Goal: Information Seeking & Learning: Learn about a topic

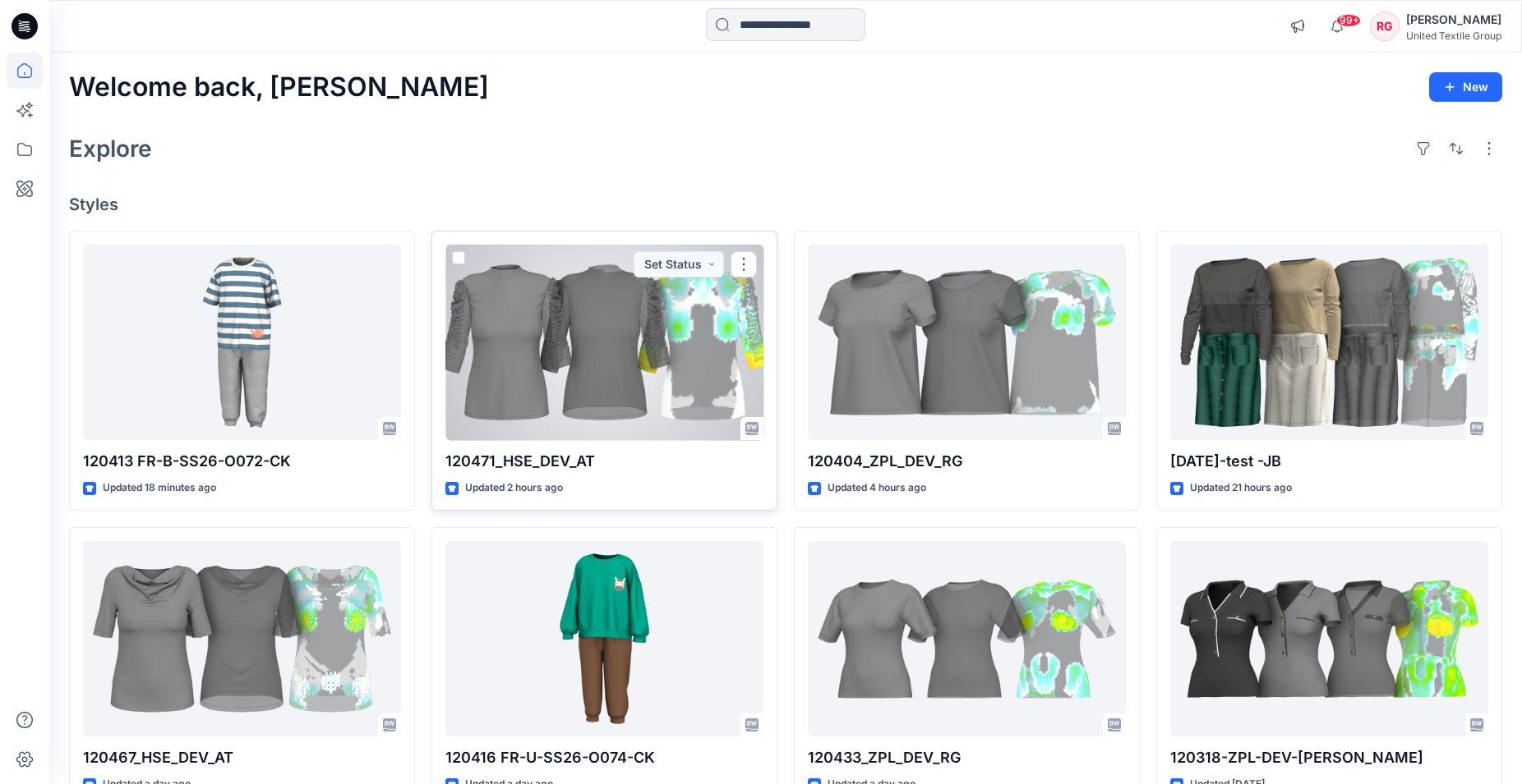
click at [597, 350] on div at bounding box center [605, 343] width 318 height 197
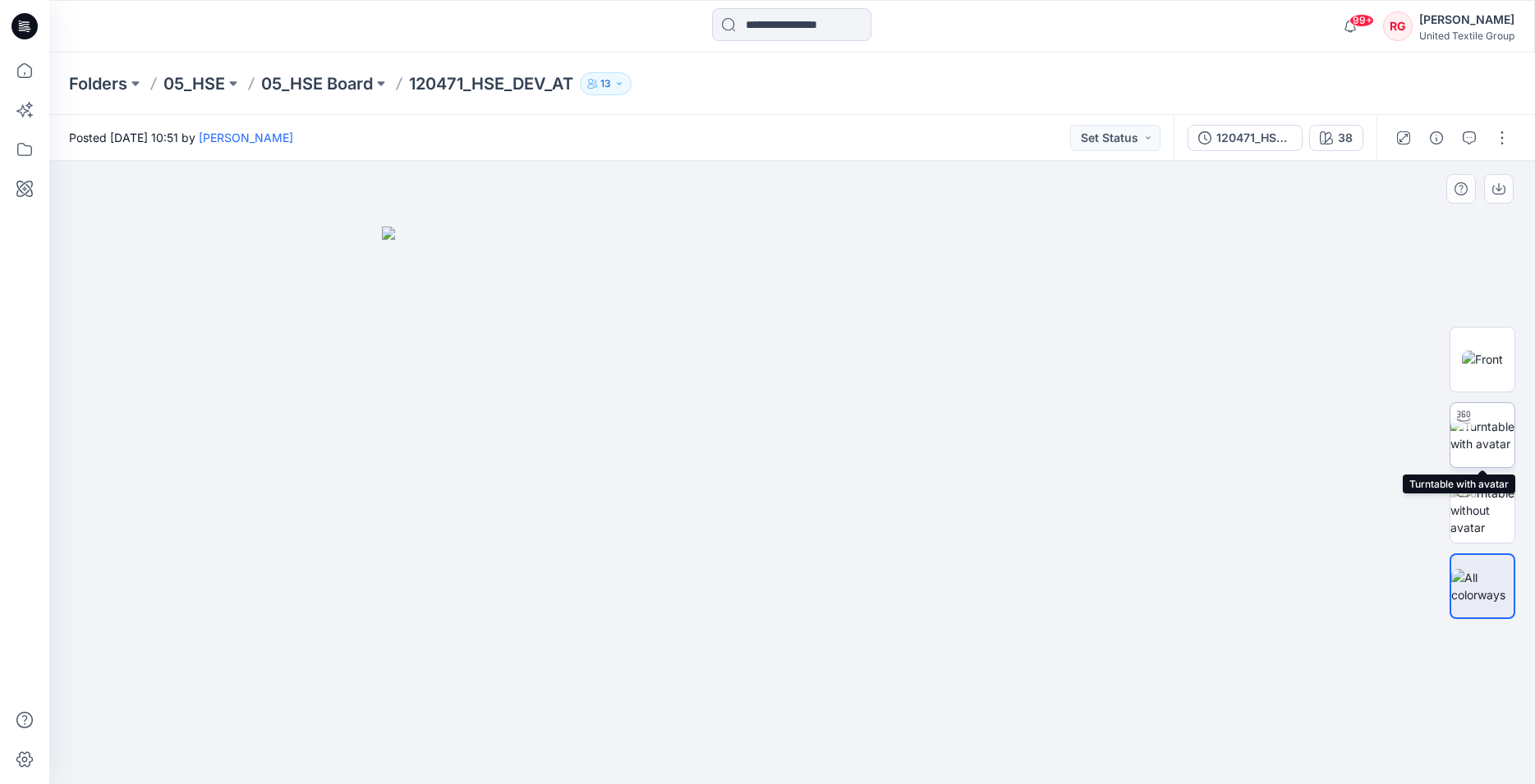
click at [1469, 439] on img at bounding box center [1482, 436] width 64 height 34
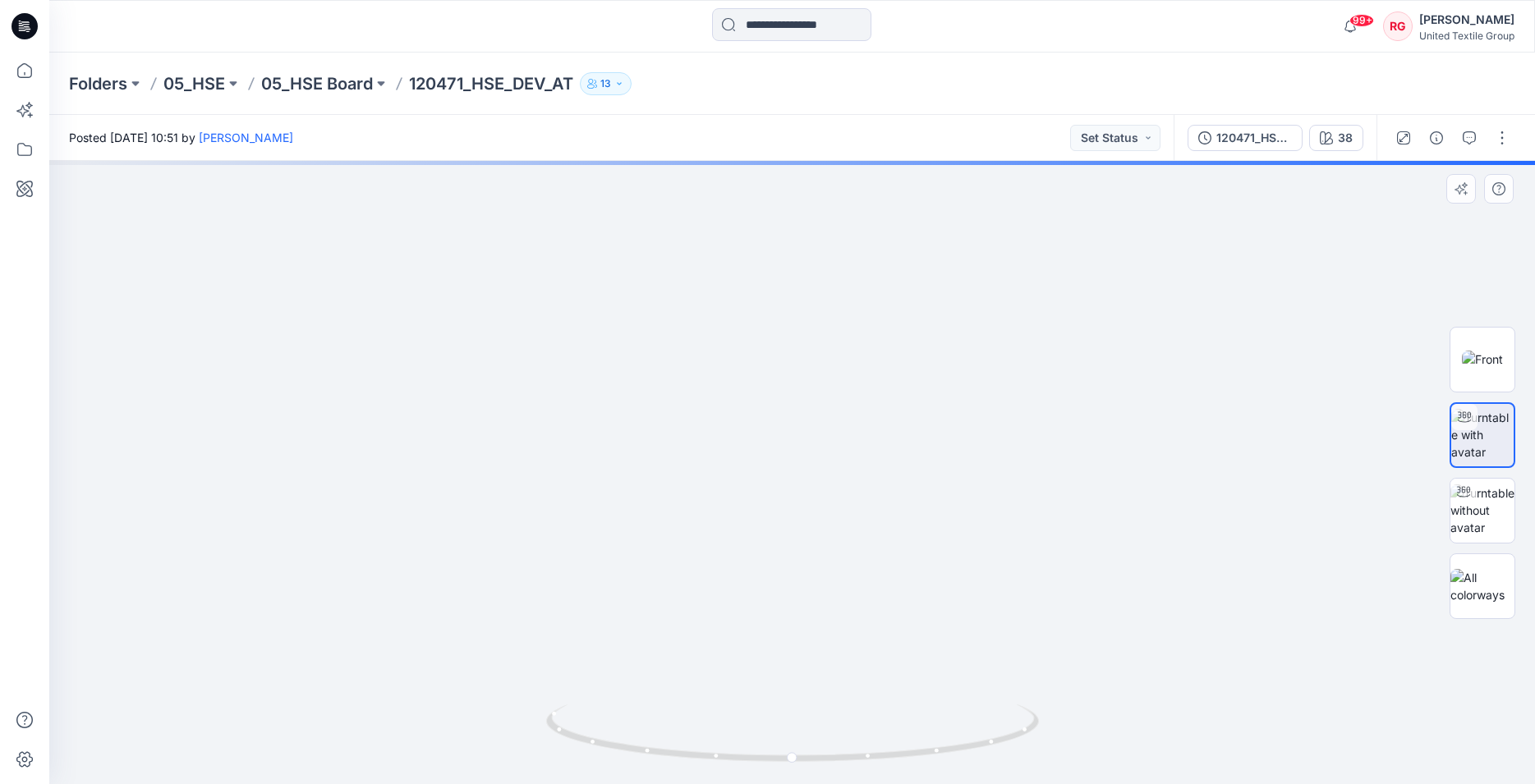
drag, startPoint x: 790, startPoint y: 254, endPoint x: 790, endPoint y: 274, distance: 20.0
click at [790, 260] on img at bounding box center [792, 201] width 1707 height 1167
drag, startPoint x: 811, startPoint y: 306, endPoint x: 765, endPoint y: 584, distance: 281.8
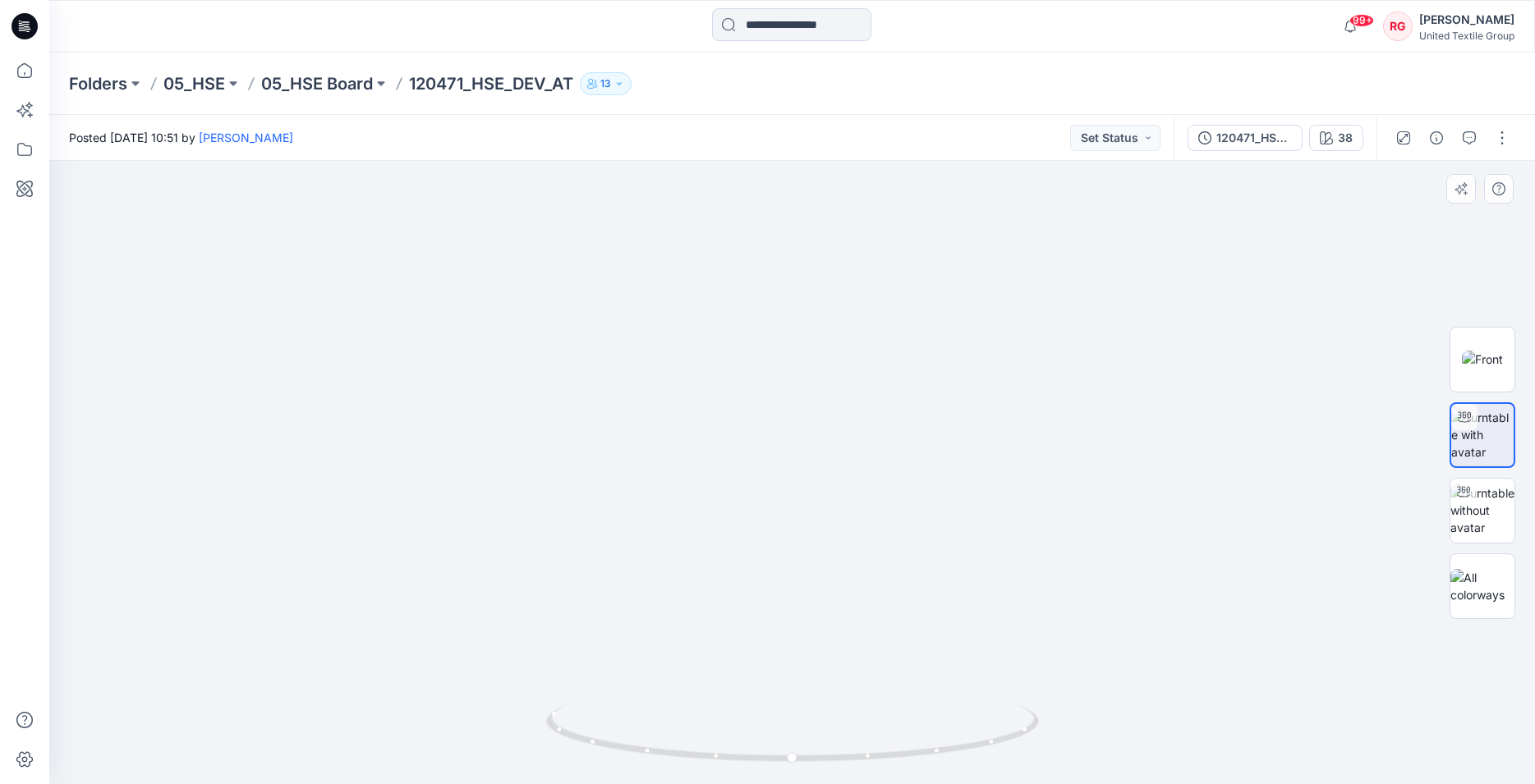
drag, startPoint x: 803, startPoint y: 472, endPoint x: 798, endPoint y: 532, distance: 60.2
click at [803, 472] on img at bounding box center [791, 472] width 1813 height 623
drag, startPoint x: 814, startPoint y: 601, endPoint x: 812, endPoint y: 433, distance: 168.0
click at [1084, 403] on img at bounding box center [784, 338] width 1949 height 893
click at [791, 757] on circle at bounding box center [792, 758] width 10 height 10
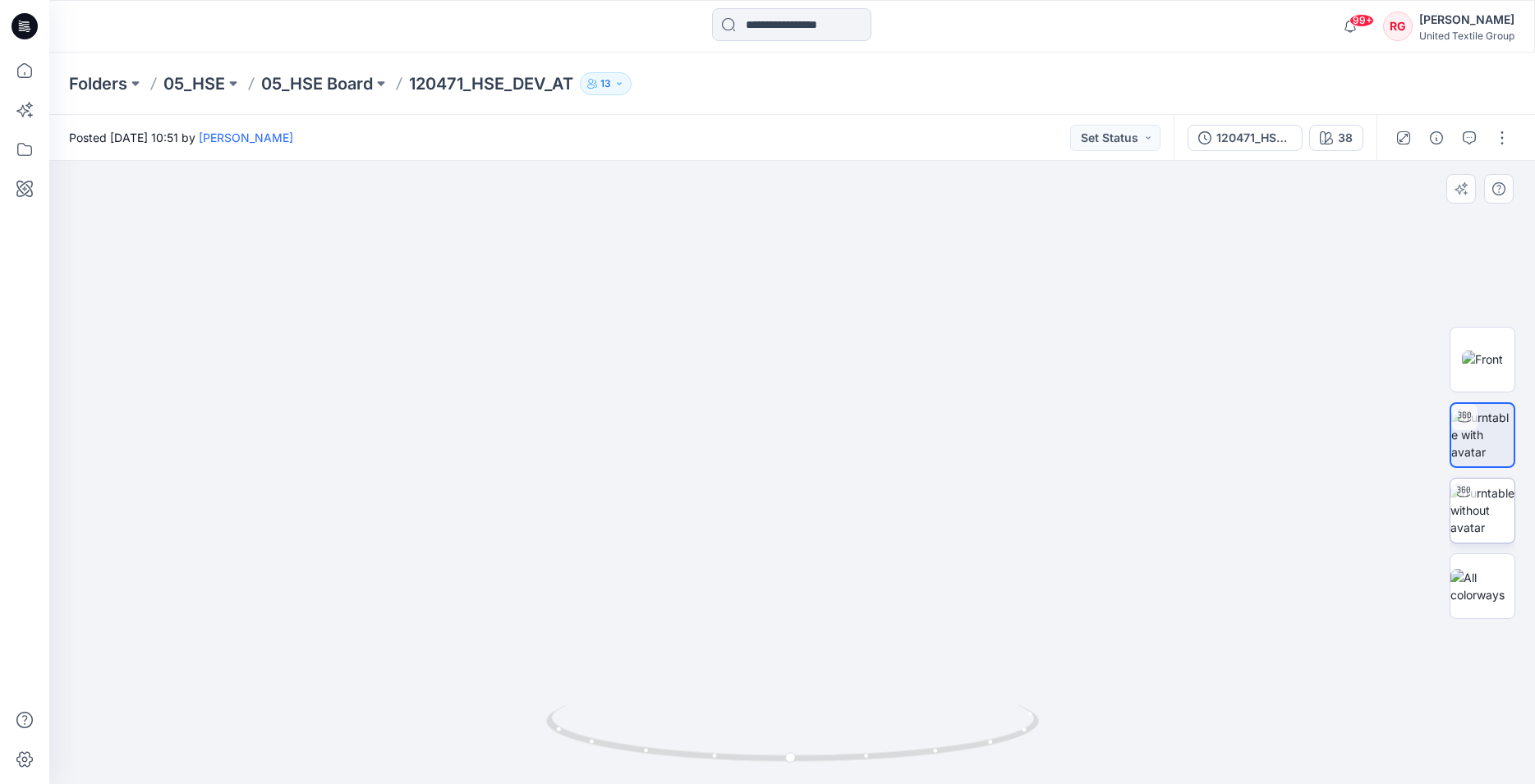
click at [1486, 511] on img at bounding box center [1482, 511] width 64 height 52
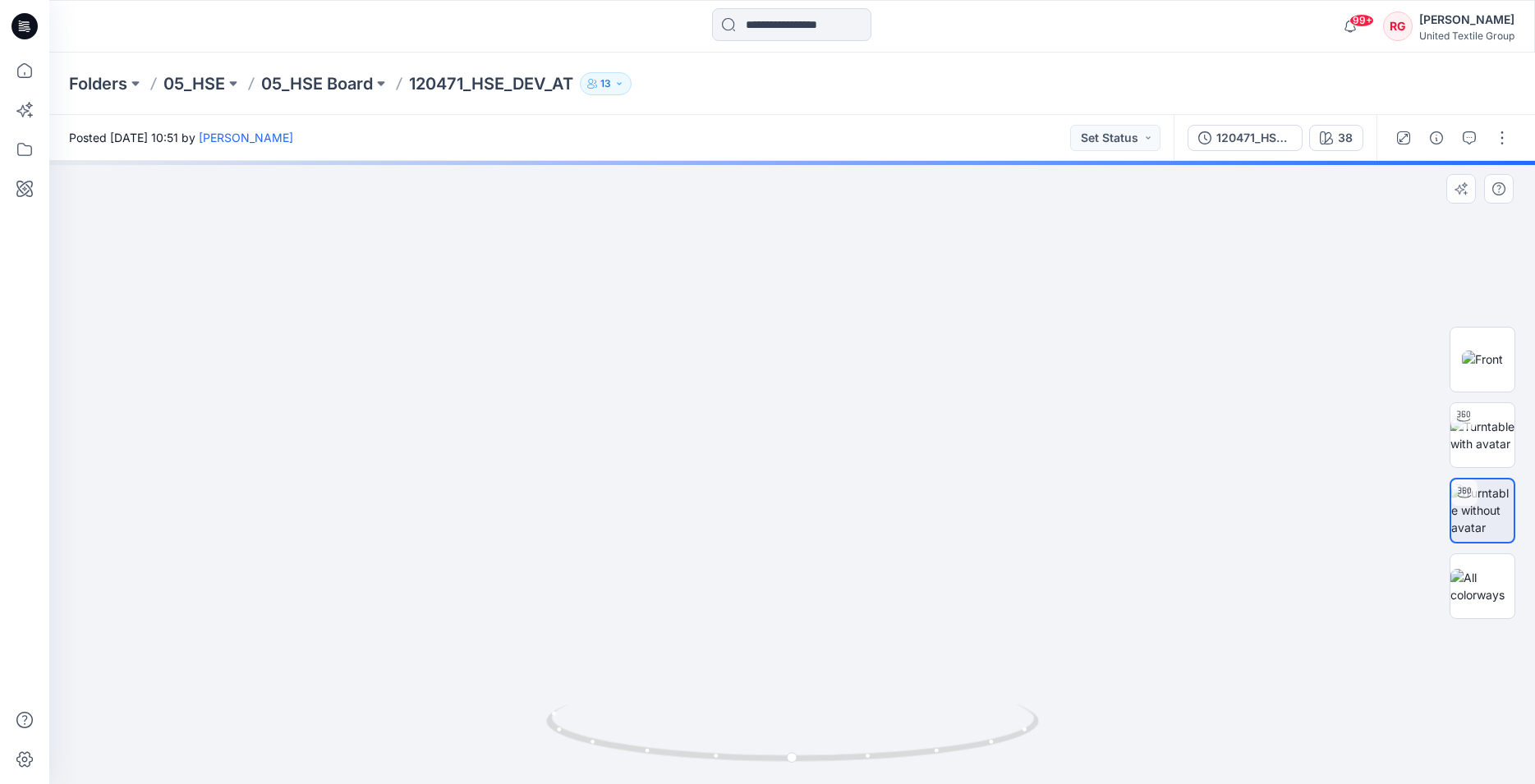
drag, startPoint x: 910, startPoint y: 358, endPoint x: 800, endPoint y: 421, distance: 126.8
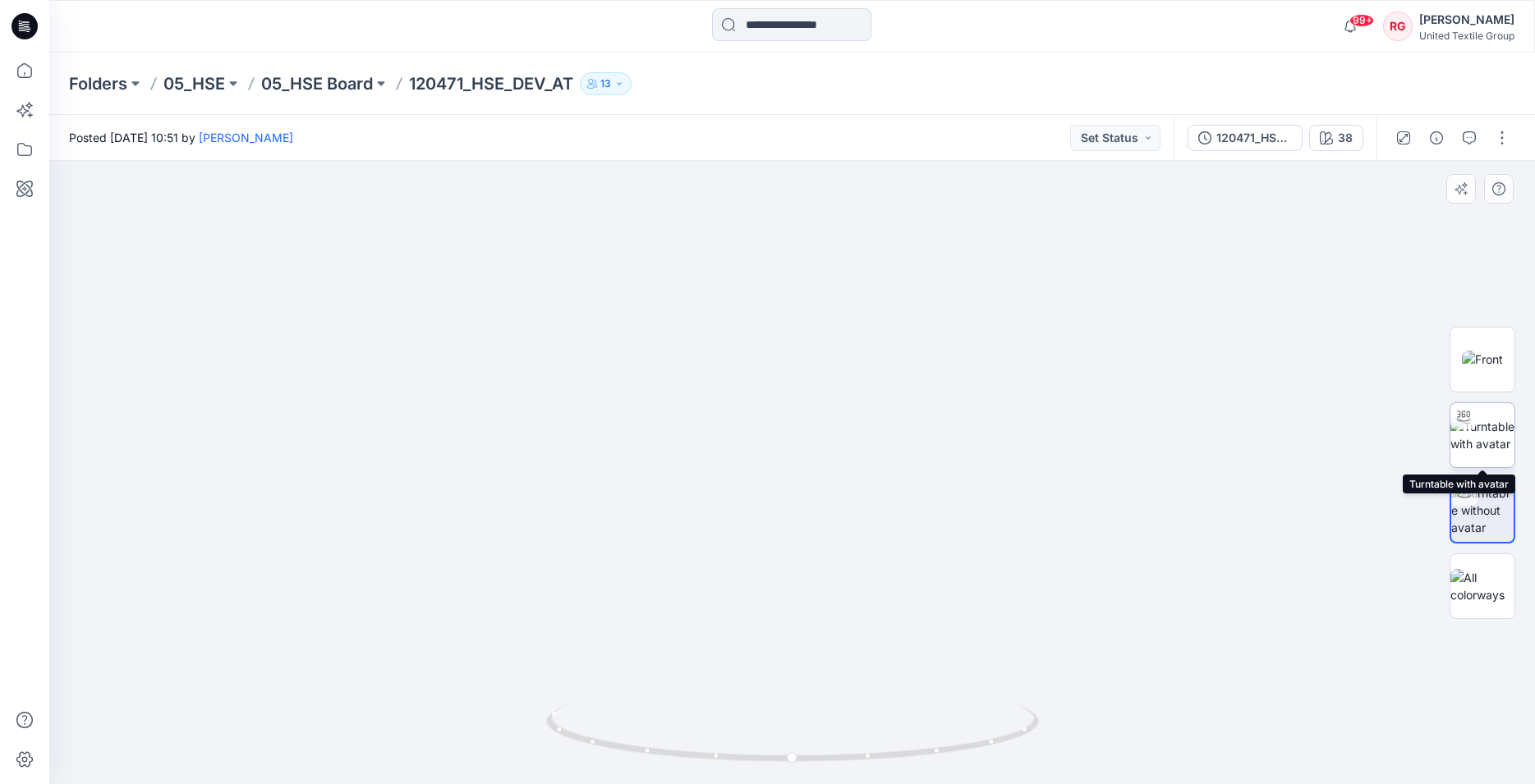
click at [1473, 421] on div at bounding box center [1463, 416] width 26 height 26
drag, startPoint x: 804, startPoint y: 368, endPoint x: 735, endPoint y: 816, distance: 453.3
drag, startPoint x: 791, startPoint y: 762, endPoint x: 1048, endPoint y: 767, distance: 257.0
click at [1048, 767] on div at bounding box center [792, 472] width 1486 height 623
drag, startPoint x: 793, startPoint y: 532, endPoint x: 790, endPoint y: 498, distance: 34.1
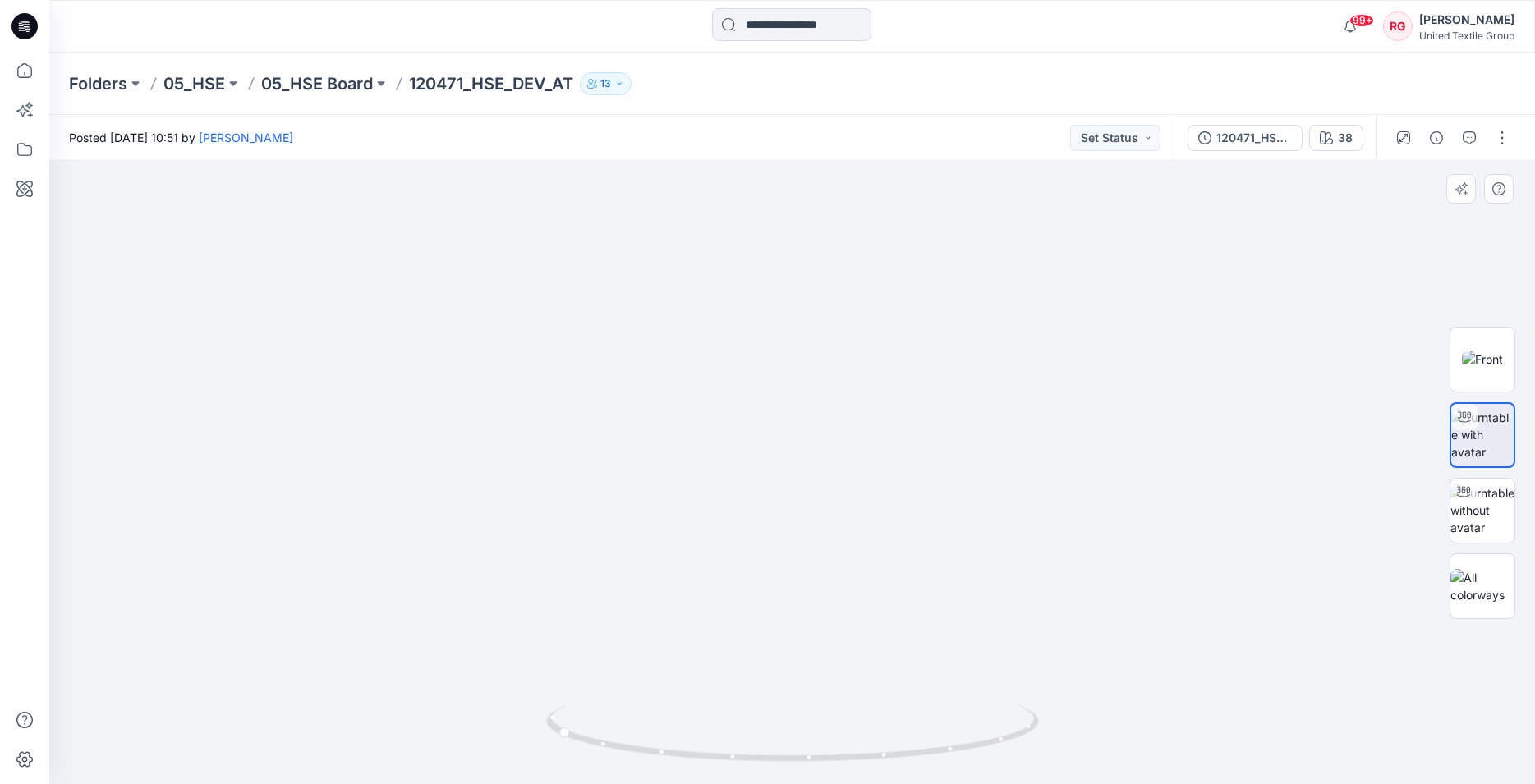
click at [886, 322] on img at bounding box center [791, 384] width 1300 height 801
click at [1379, 437] on img at bounding box center [891, 304] width 1949 height 960
drag, startPoint x: 569, startPoint y: 737, endPoint x: 856, endPoint y: 752, distance: 287.4
click at [856, 752] on icon at bounding box center [794, 736] width 497 height 62
click at [1486, 585] on img at bounding box center [1482, 586] width 64 height 34
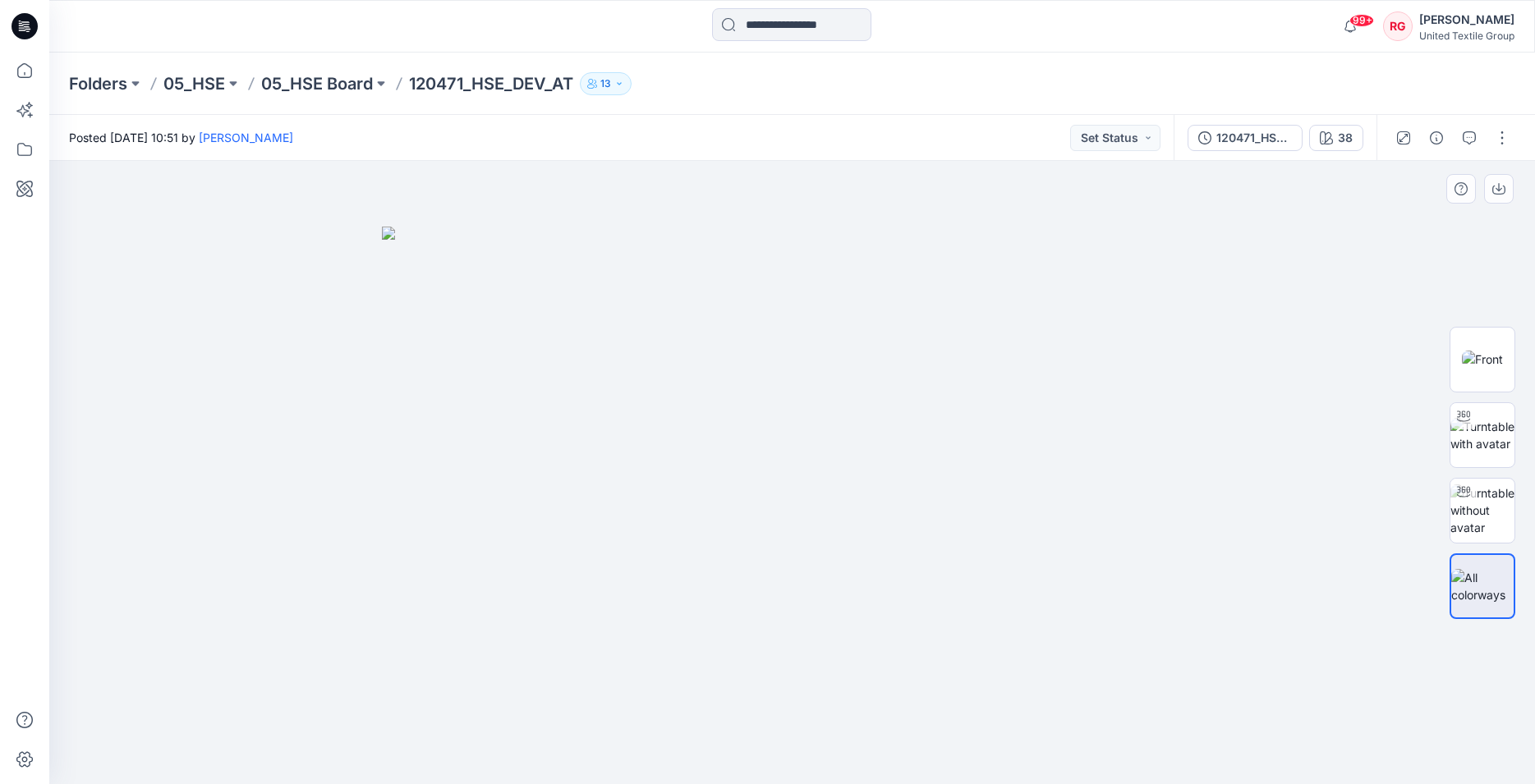
click at [1082, 332] on img at bounding box center [792, 506] width 822 height 559
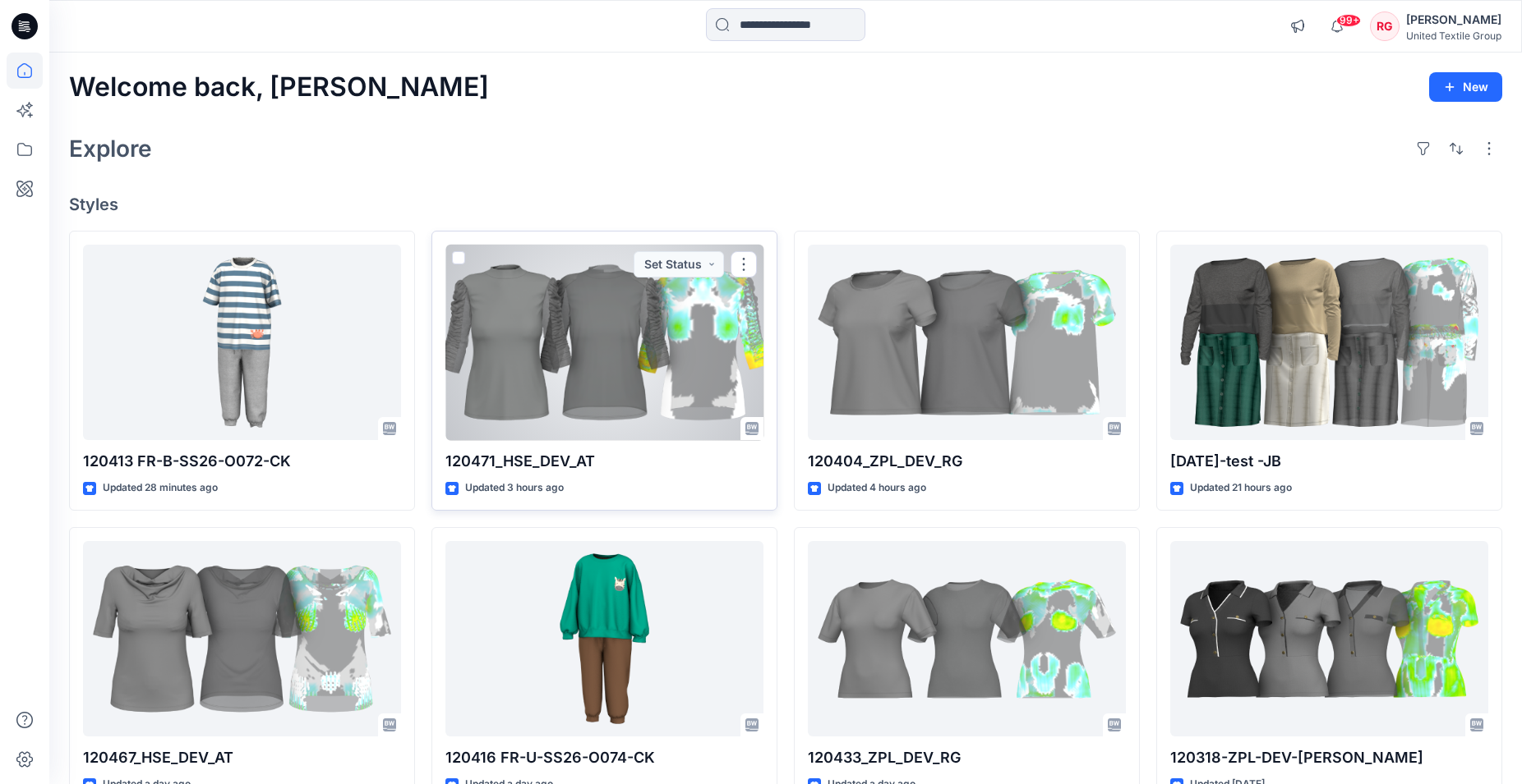
click at [702, 396] on div at bounding box center [605, 343] width 318 height 197
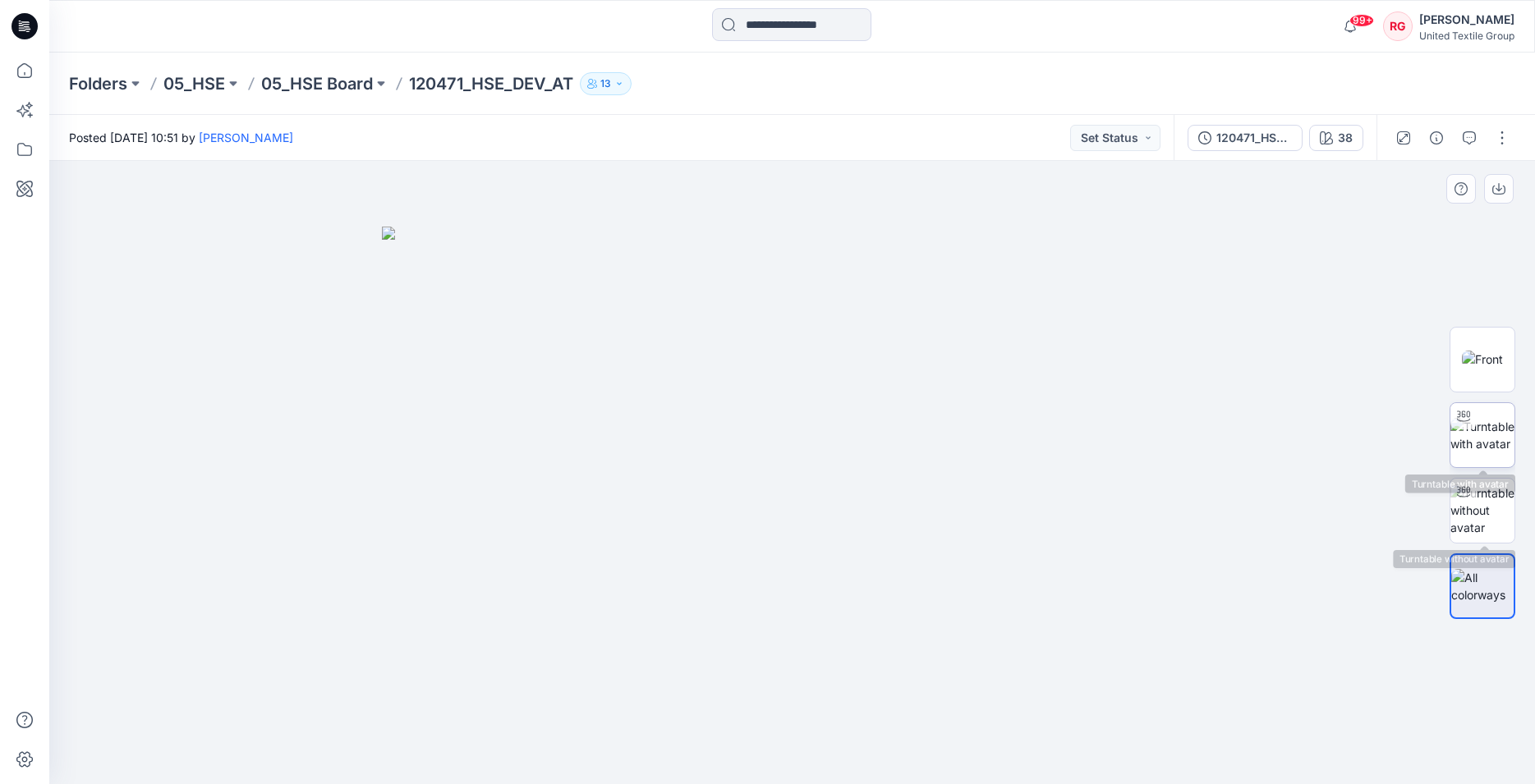
click at [1476, 437] on img at bounding box center [1482, 436] width 64 height 34
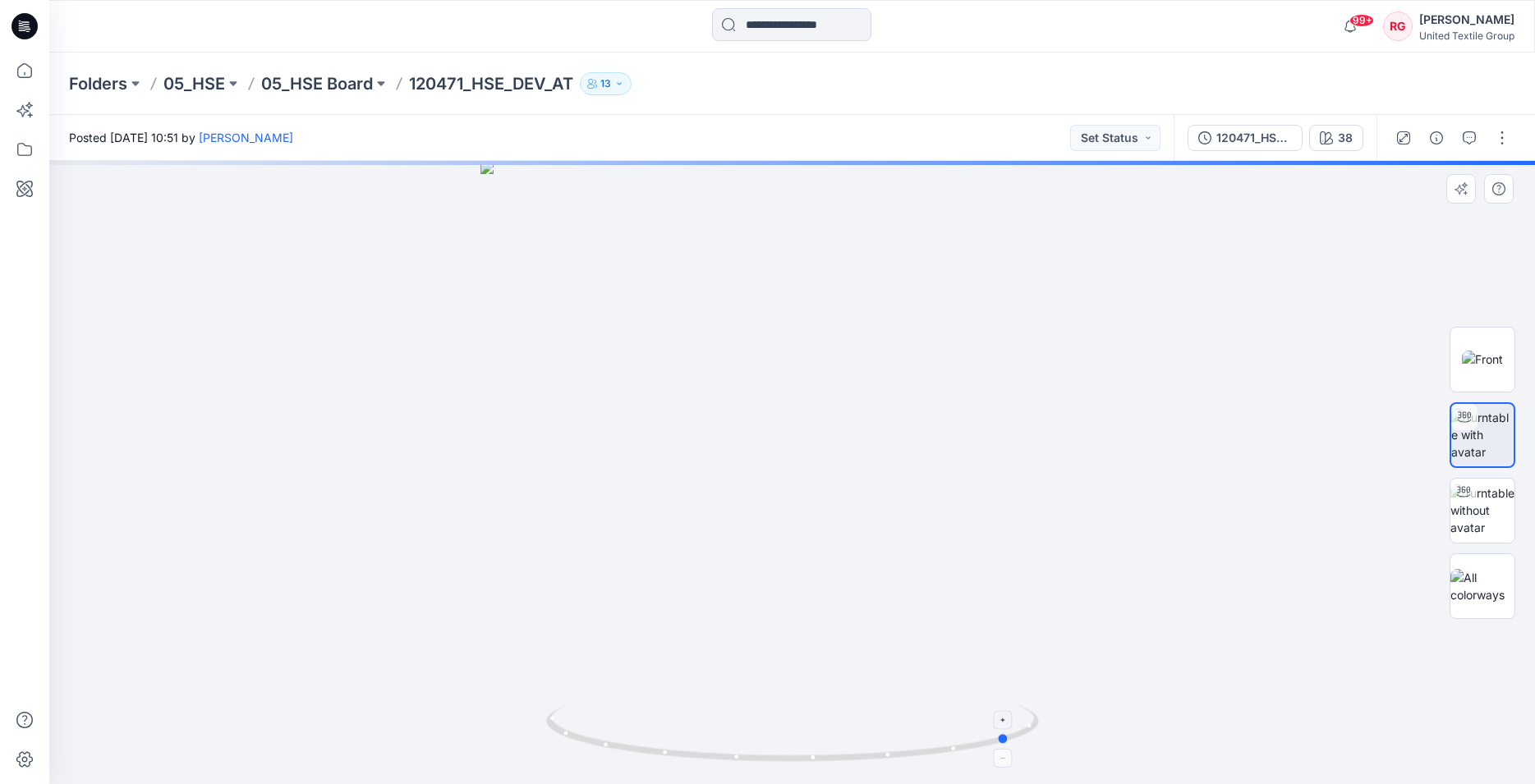
drag, startPoint x: 793, startPoint y: 760, endPoint x: 1013, endPoint y: 738, distance: 221.1
click at [1013, 738] on icon at bounding box center [794, 736] width 497 height 62
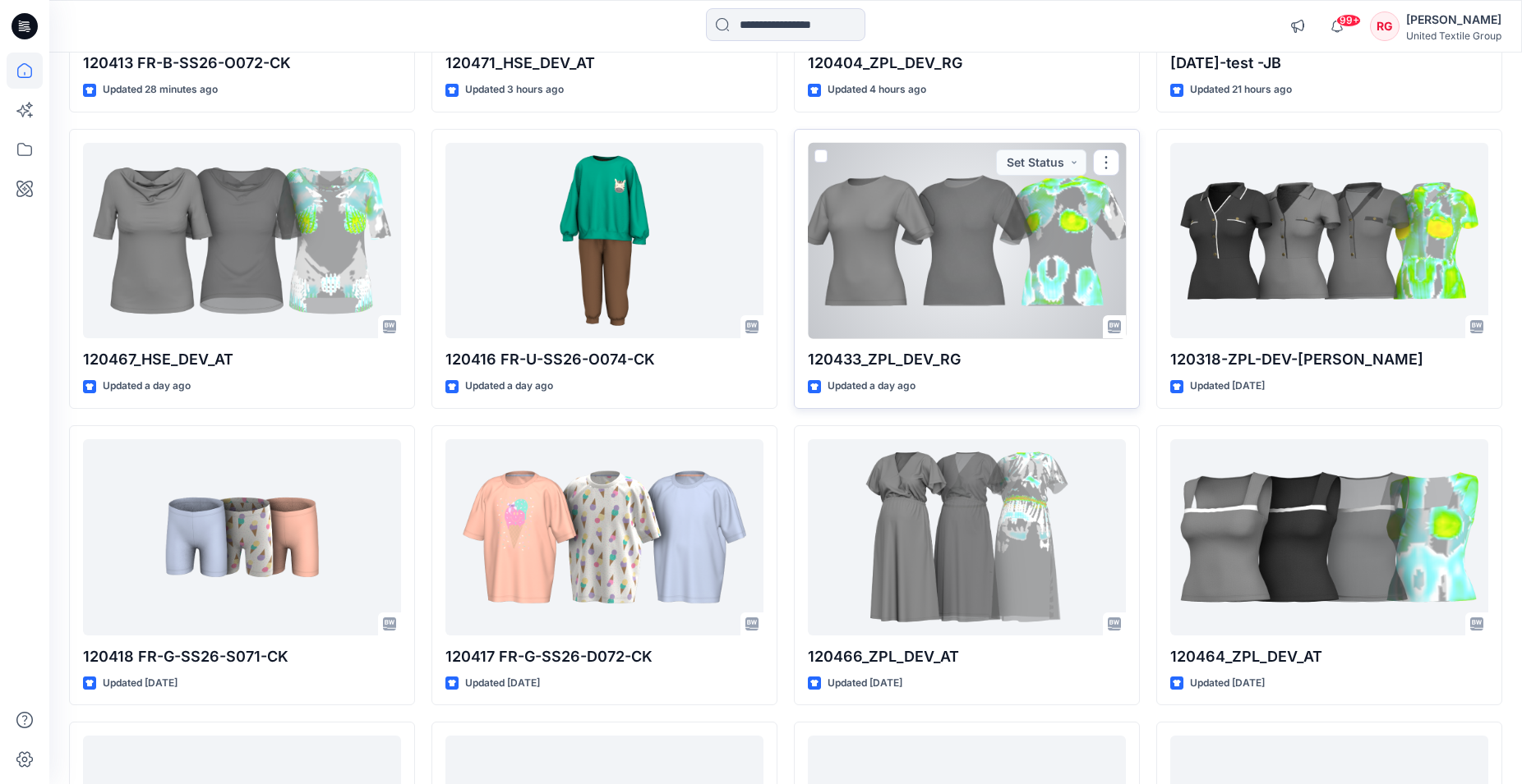
scroll to position [734, 0]
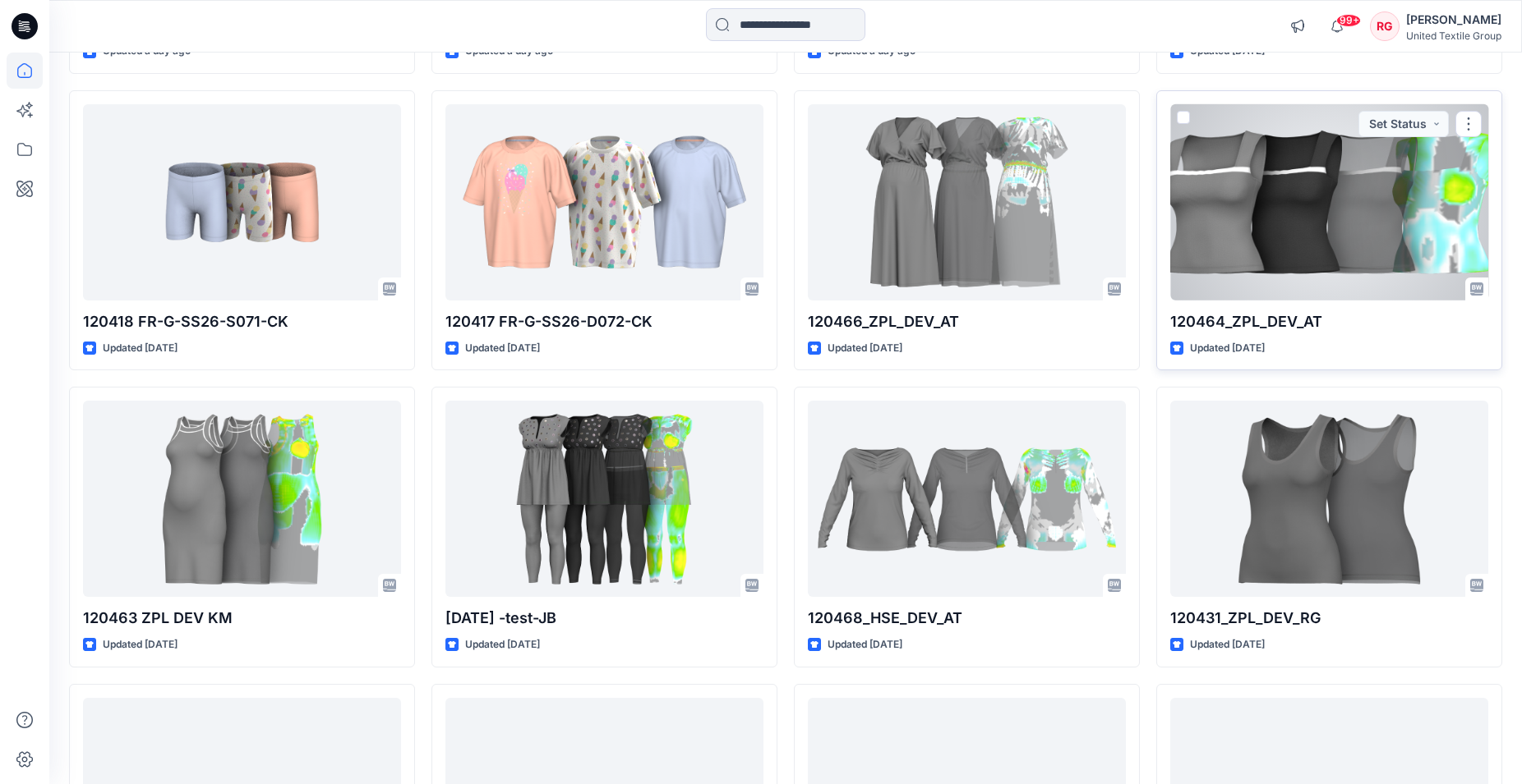
click at [1314, 208] on div at bounding box center [1329, 202] width 318 height 197
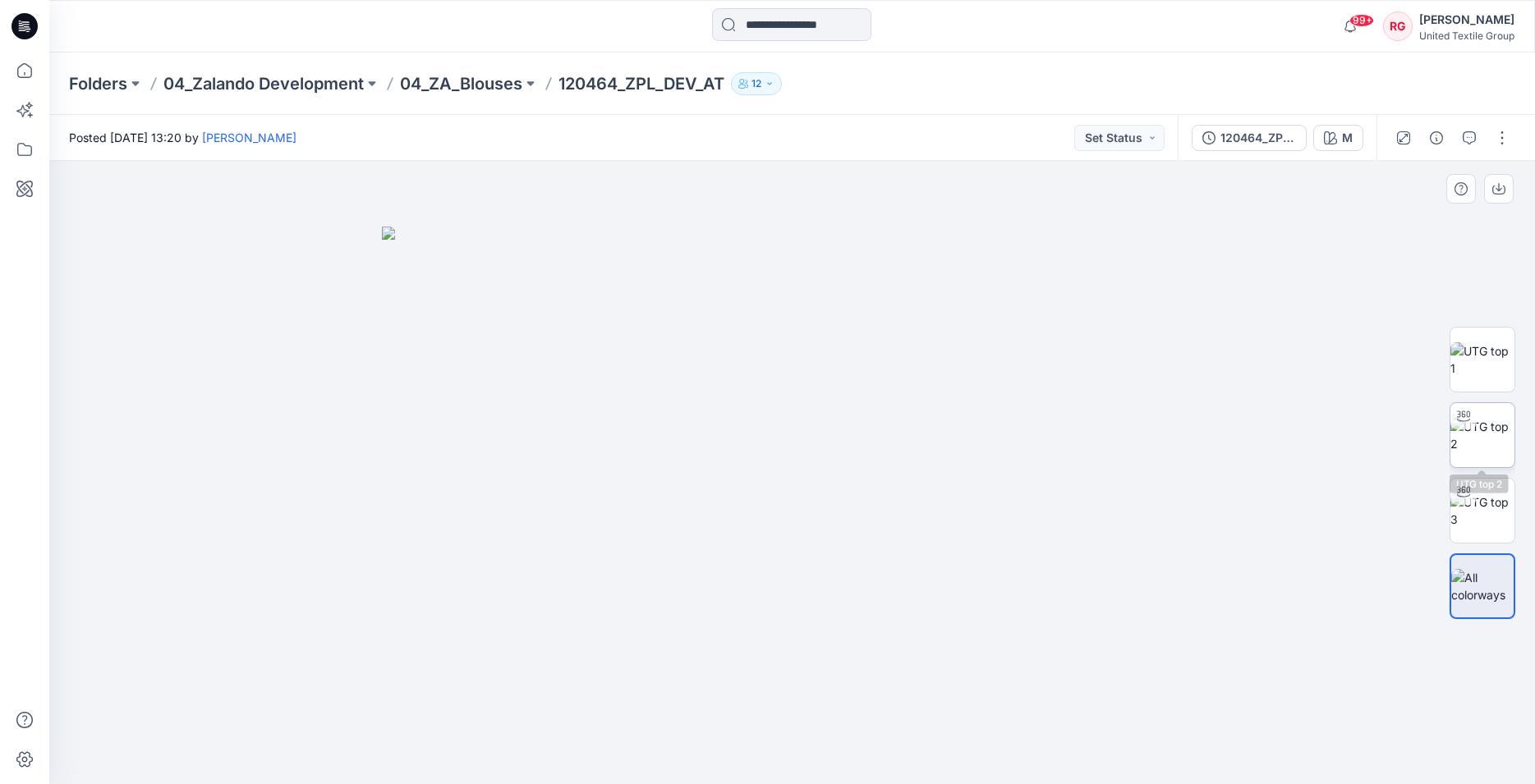
click at [1495, 436] on img at bounding box center [1482, 436] width 64 height 34
drag, startPoint x: 796, startPoint y: 761, endPoint x: 1055, endPoint y: 750, distance: 259.2
click at [1055, 750] on div at bounding box center [792, 472] width 1486 height 623
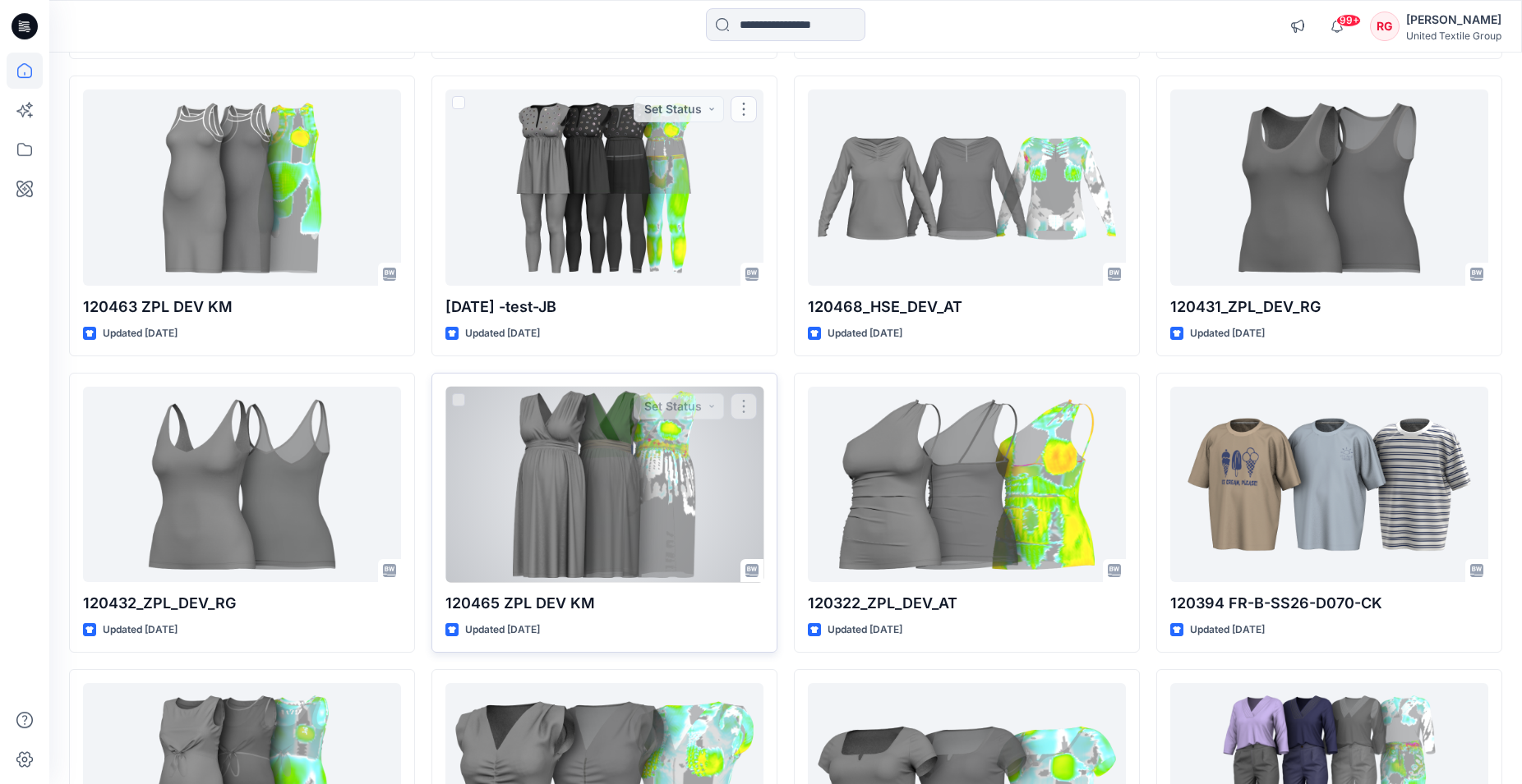
scroll to position [1069, 0]
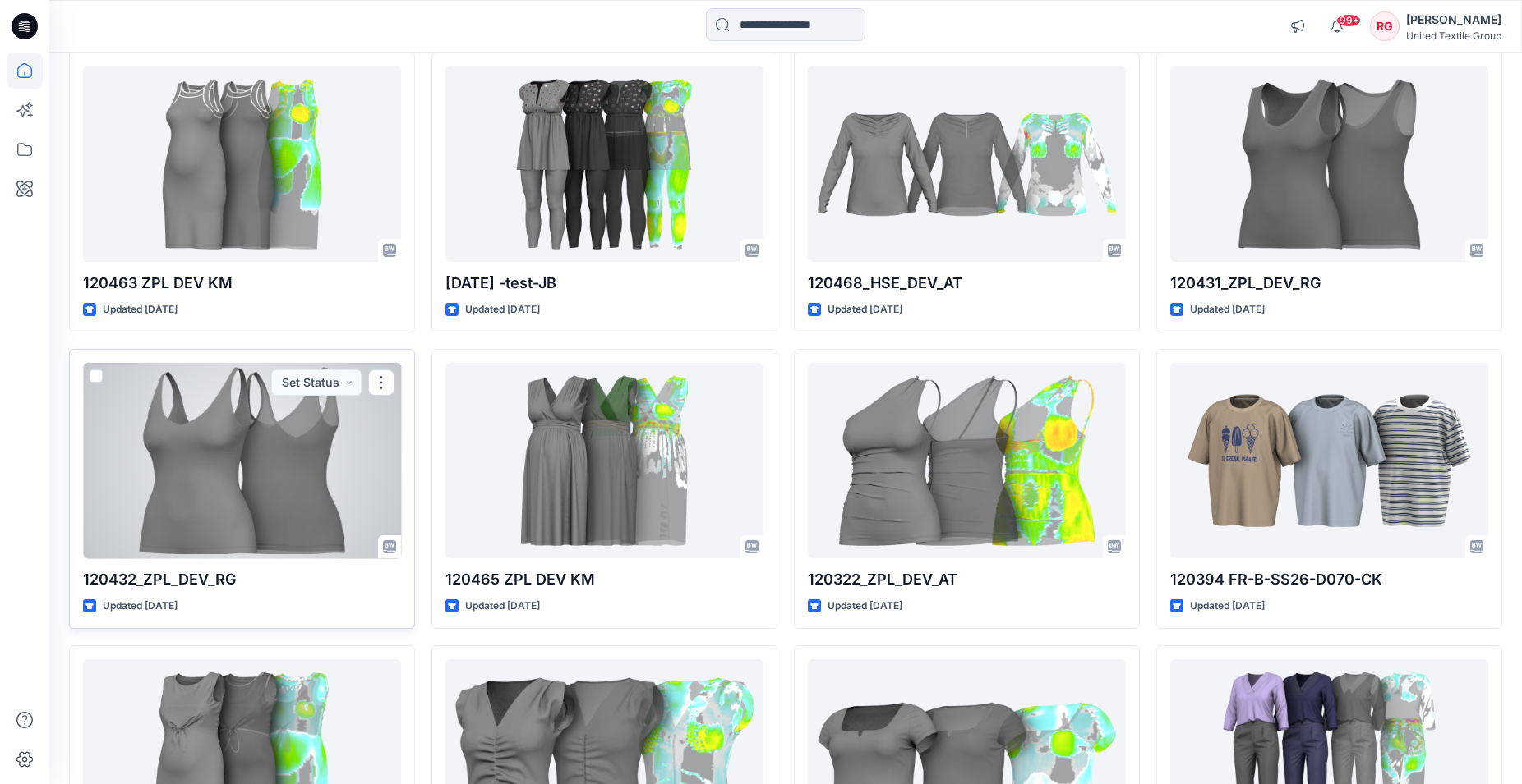
click at [295, 442] on div at bounding box center [242, 461] width 318 height 197
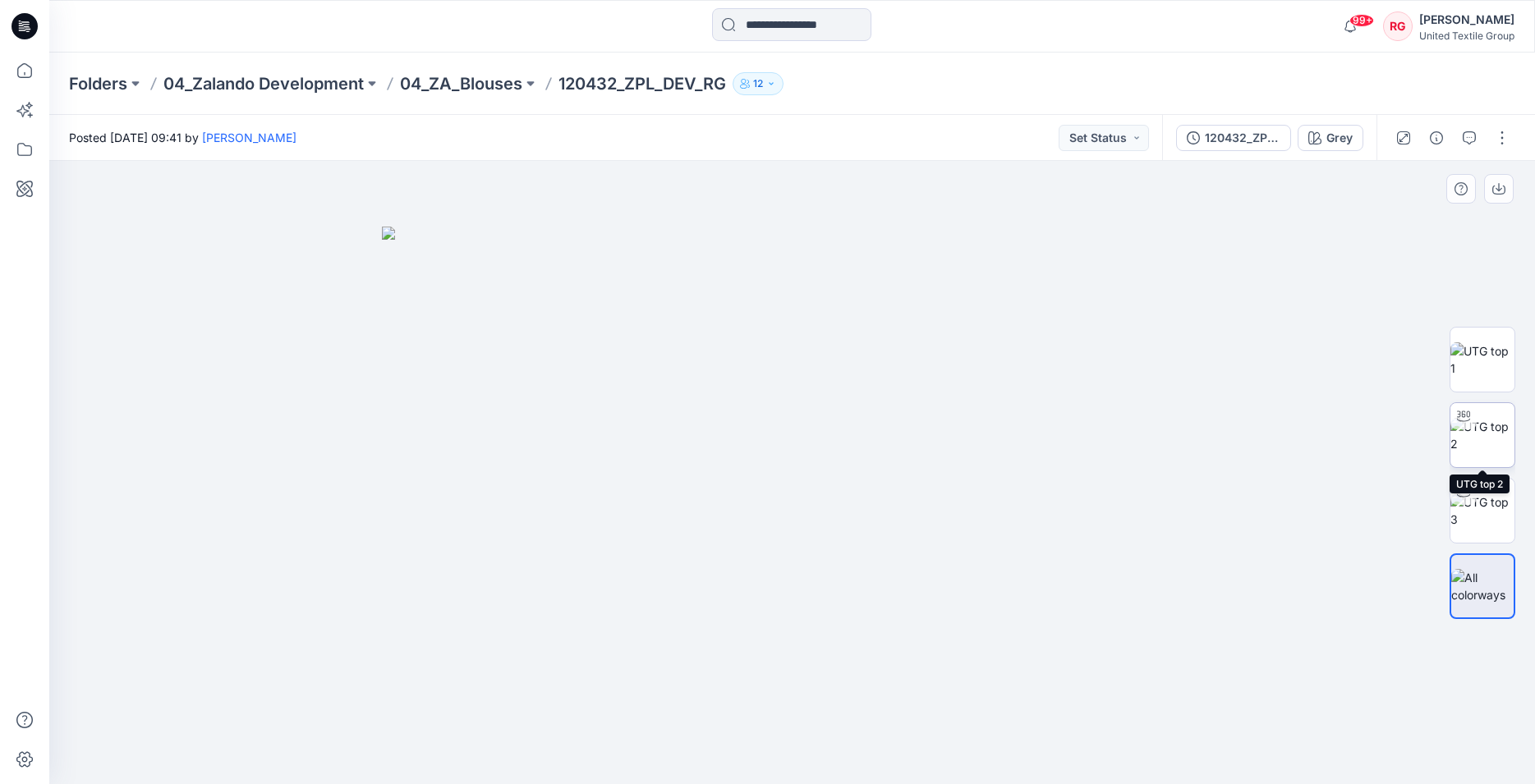
click at [1486, 424] on img at bounding box center [1482, 436] width 64 height 34
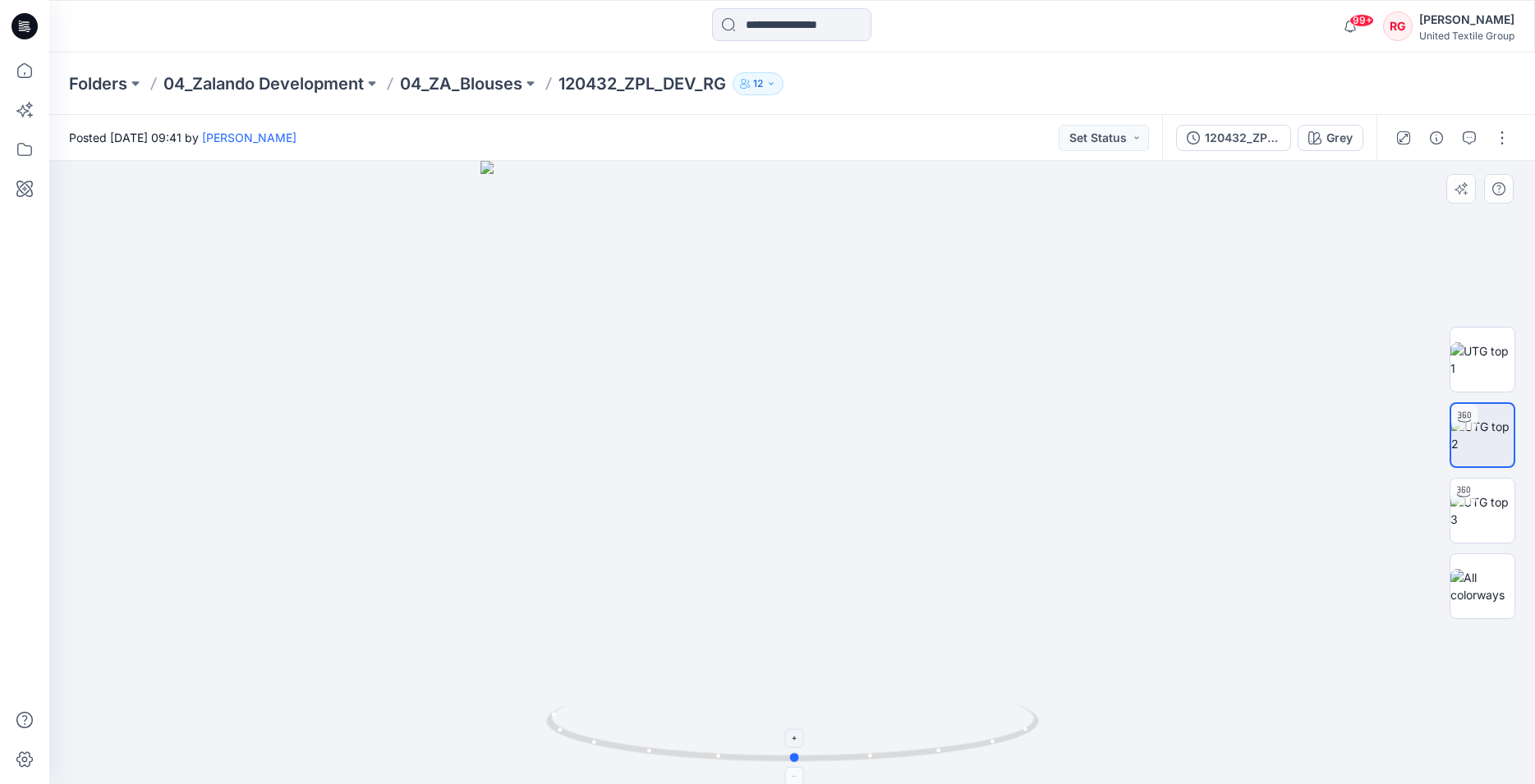
drag, startPoint x: 794, startPoint y: 756, endPoint x: 797, endPoint y: 745, distance: 11.4
click at [797, 745] on icon at bounding box center [794, 736] width 497 height 62
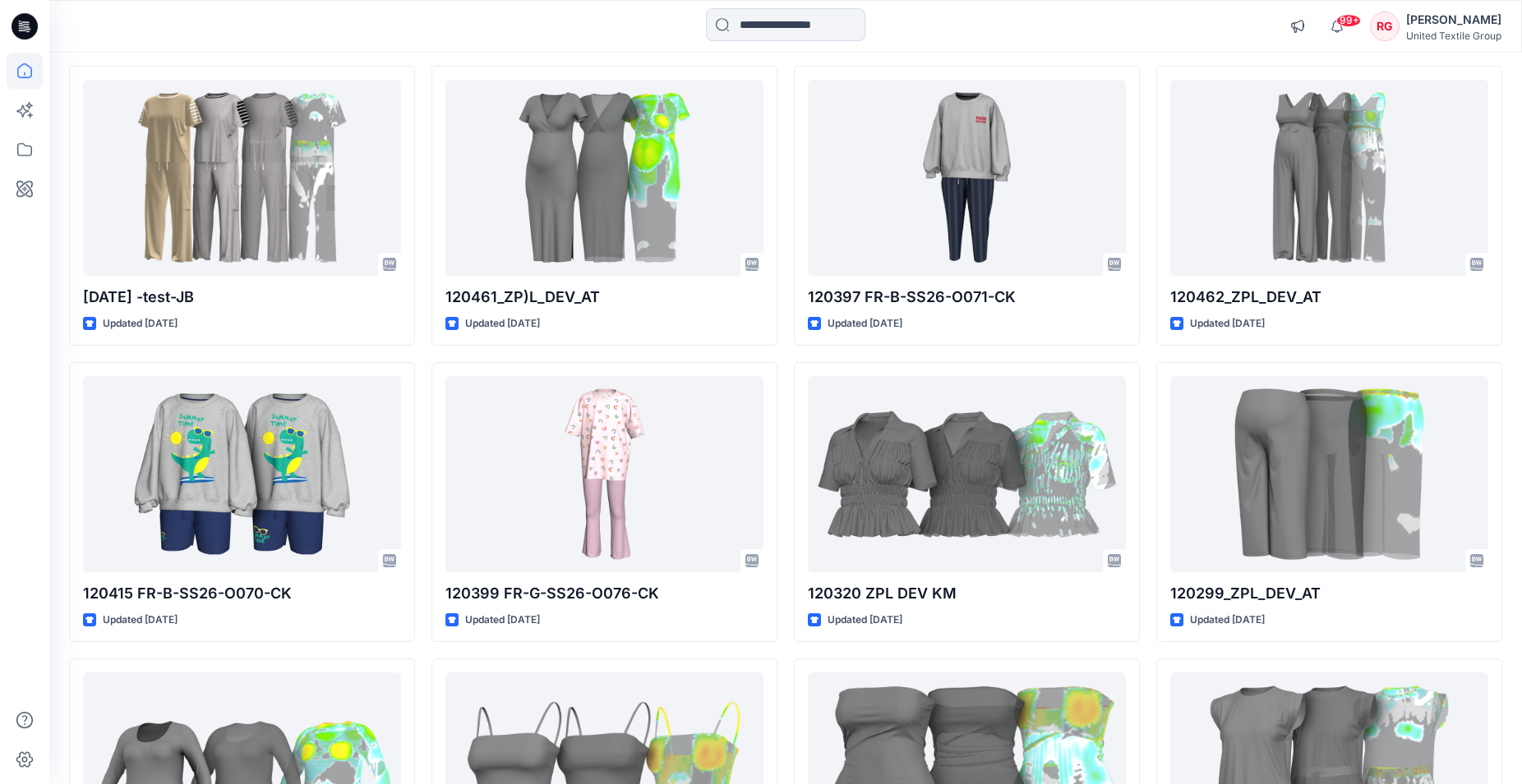
scroll to position [2043, 0]
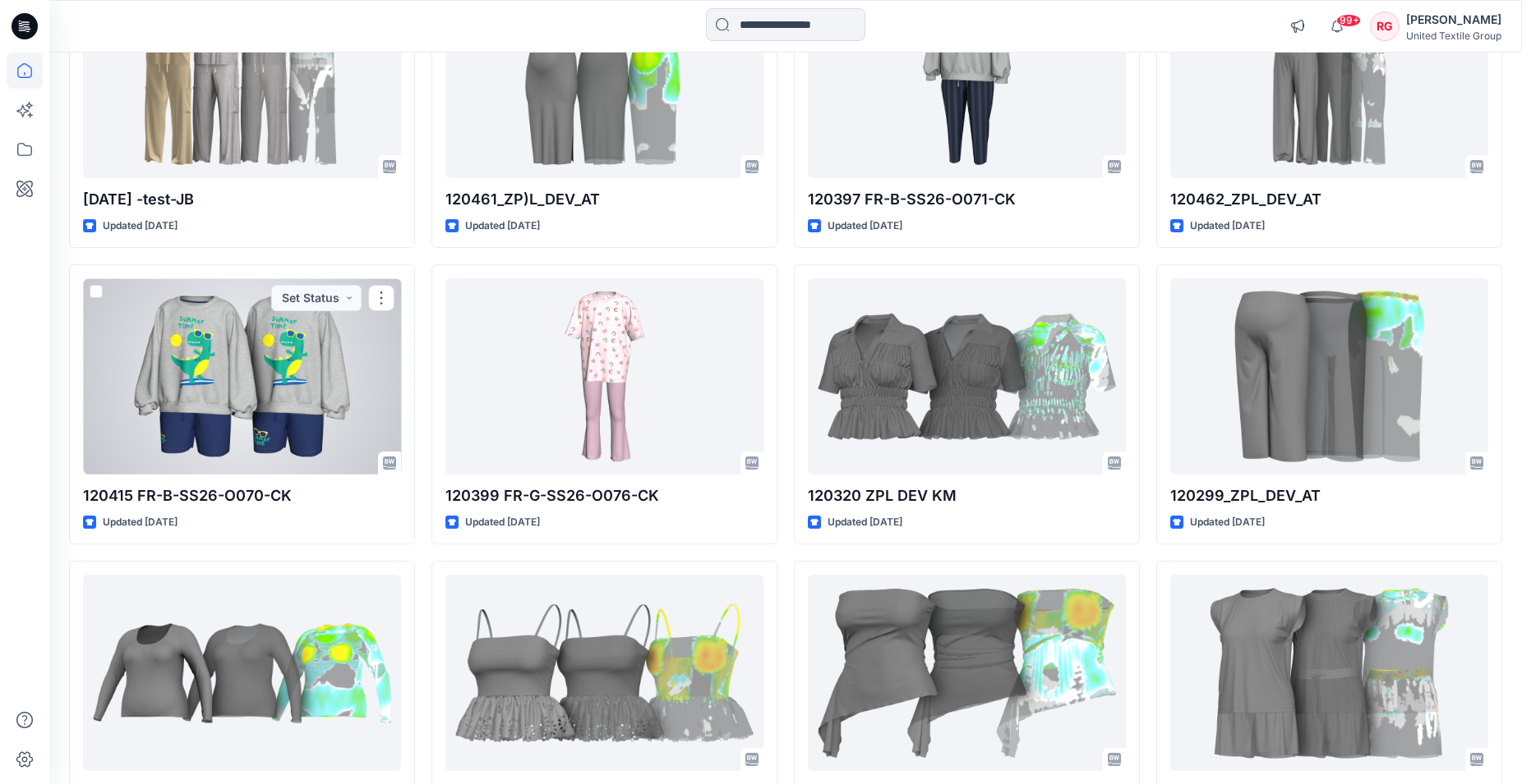
click at [292, 391] on div at bounding box center [242, 376] width 318 height 197
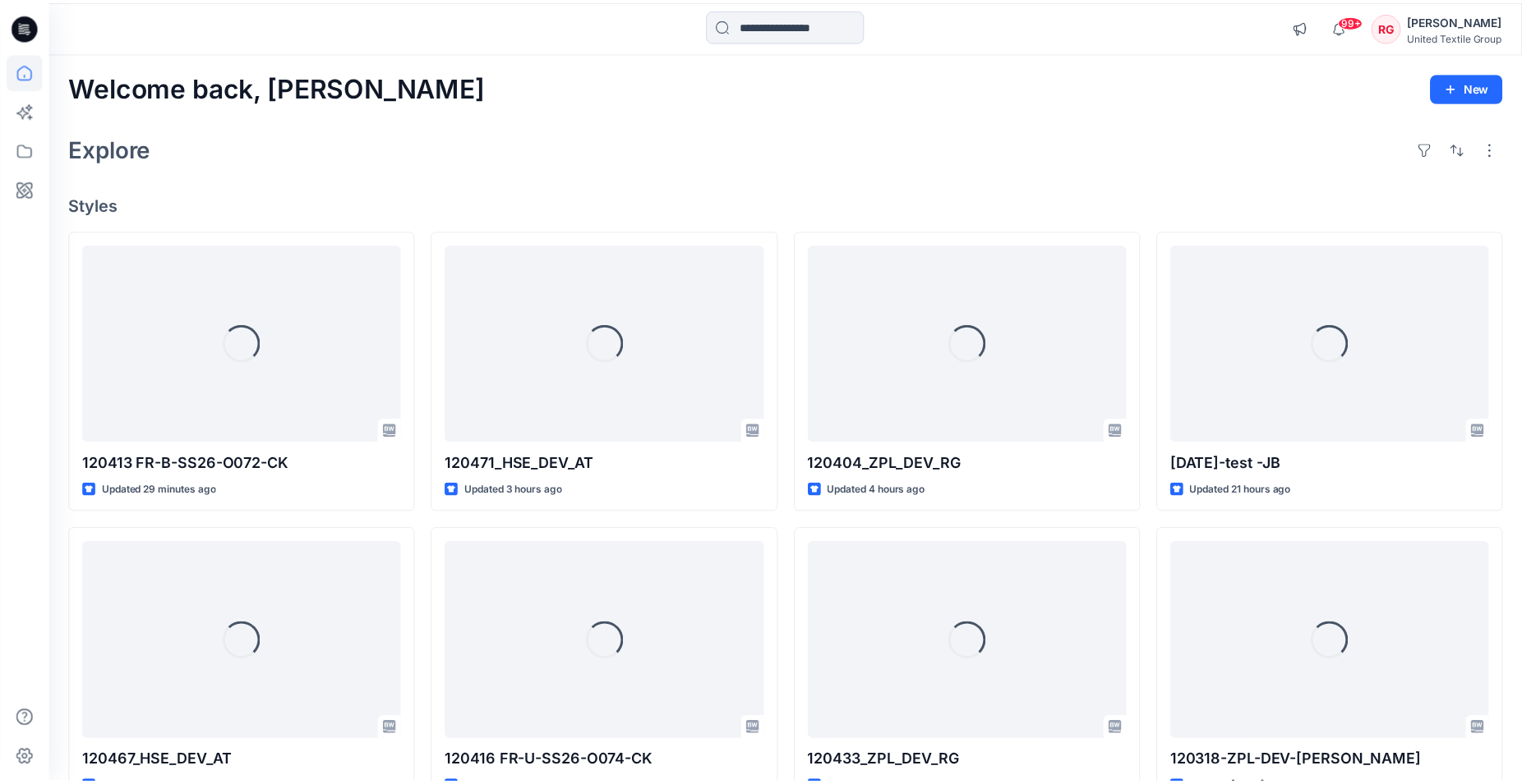
scroll to position [2043, 0]
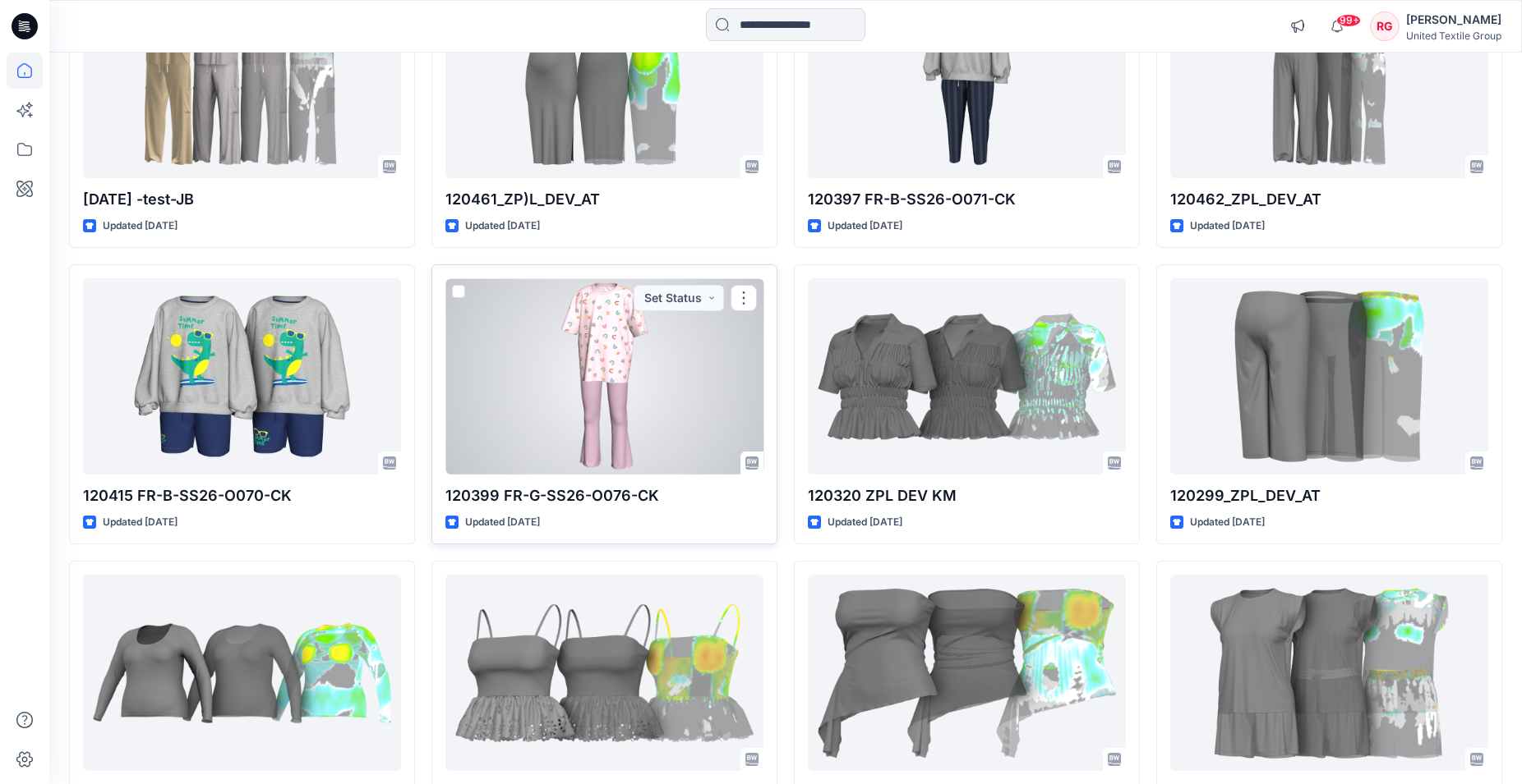
click at [637, 356] on div at bounding box center [605, 376] width 318 height 197
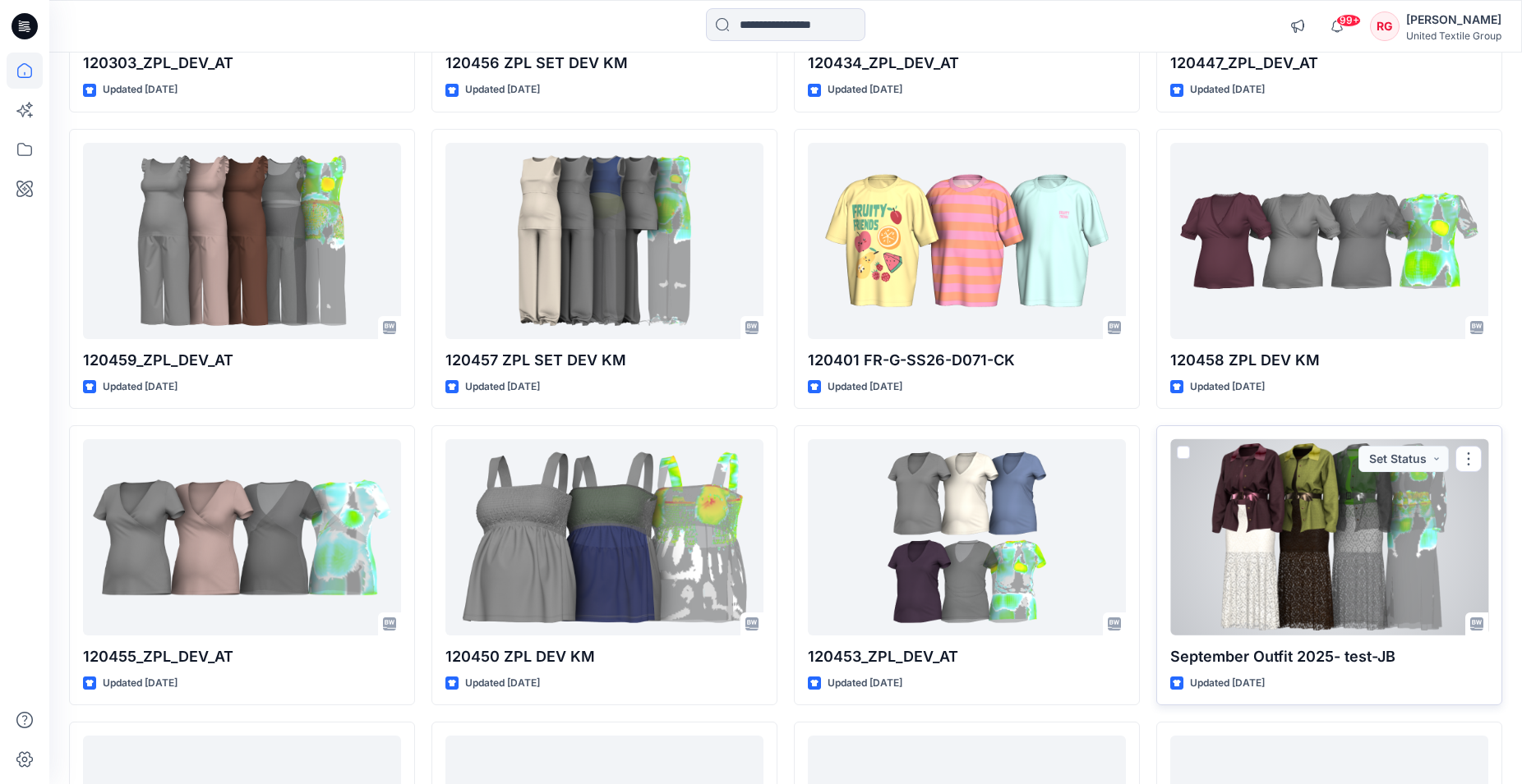
scroll to position [3404, 0]
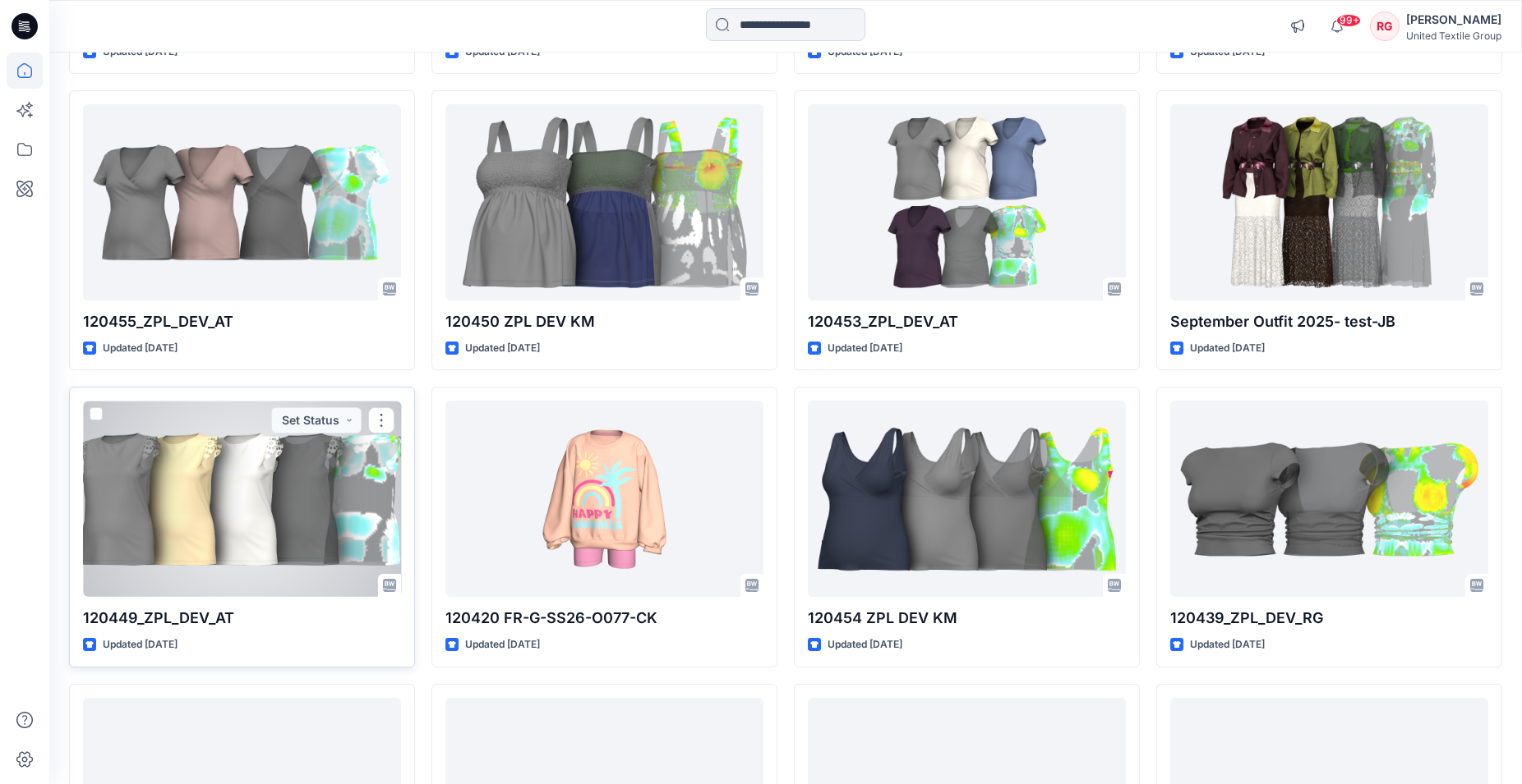
click at [257, 483] on div at bounding box center [242, 498] width 318 height 197
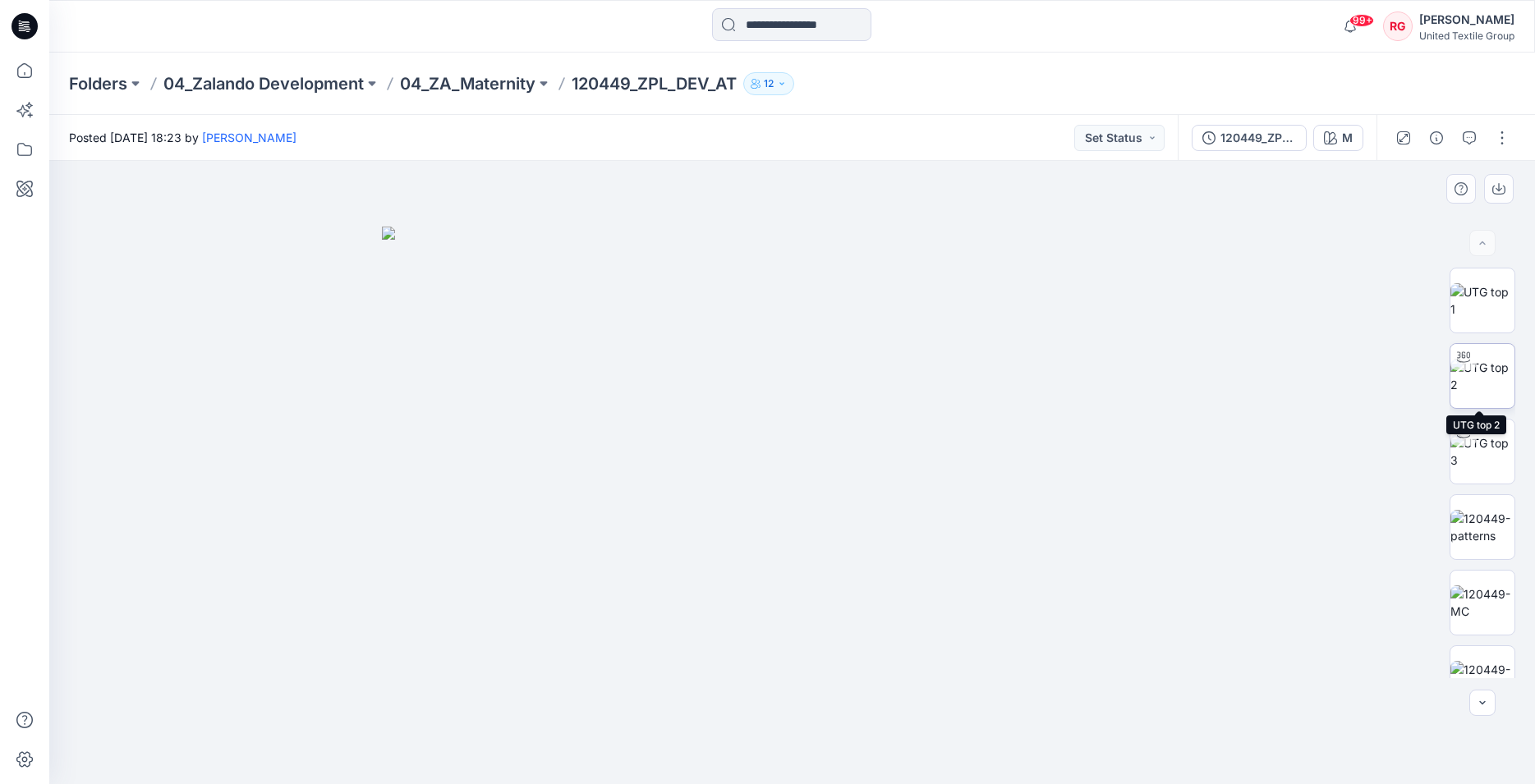
click at [1489, 380] on img at bounding box center [1482, 376] width 64 height 34
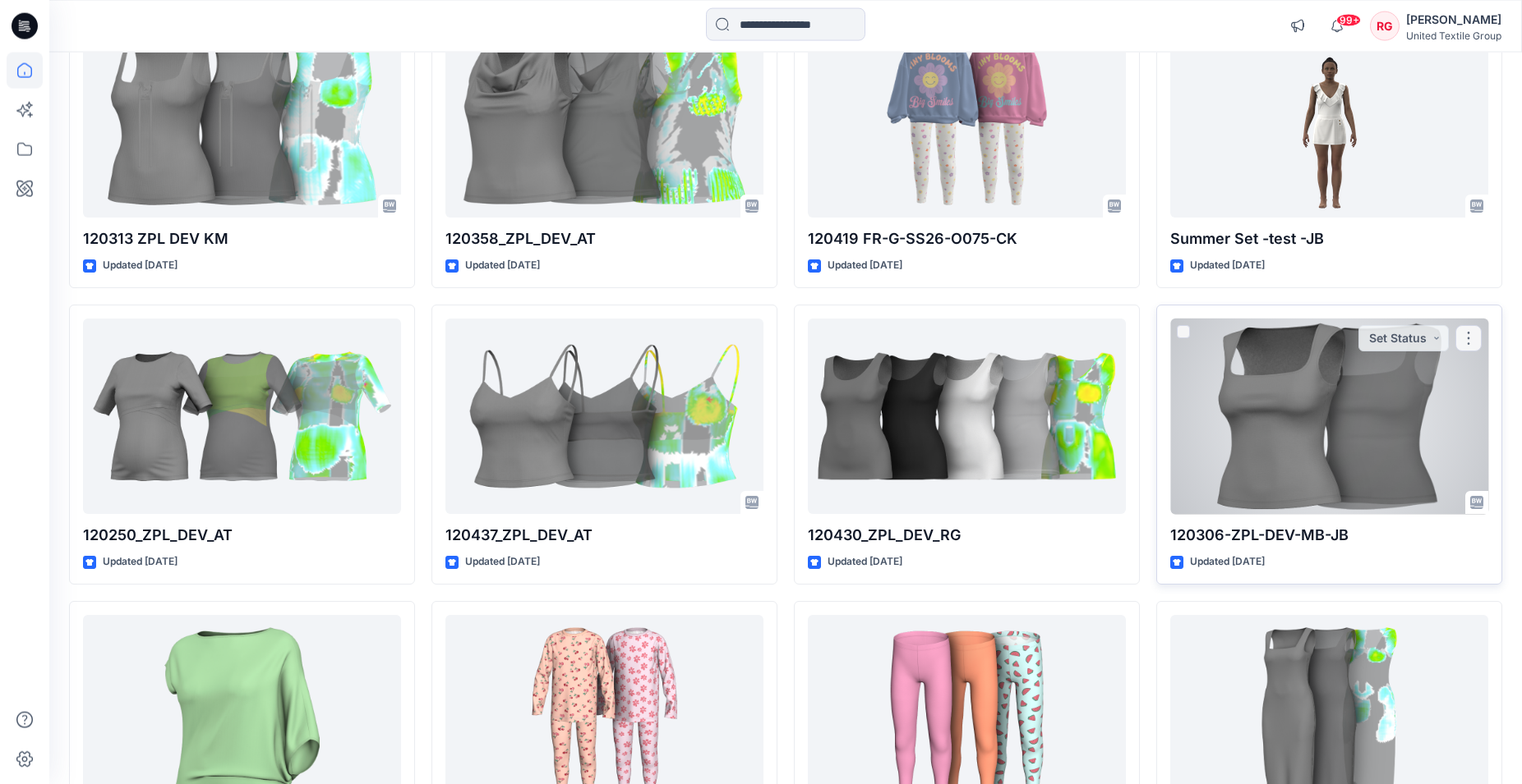
scroll to position [5268, 0]
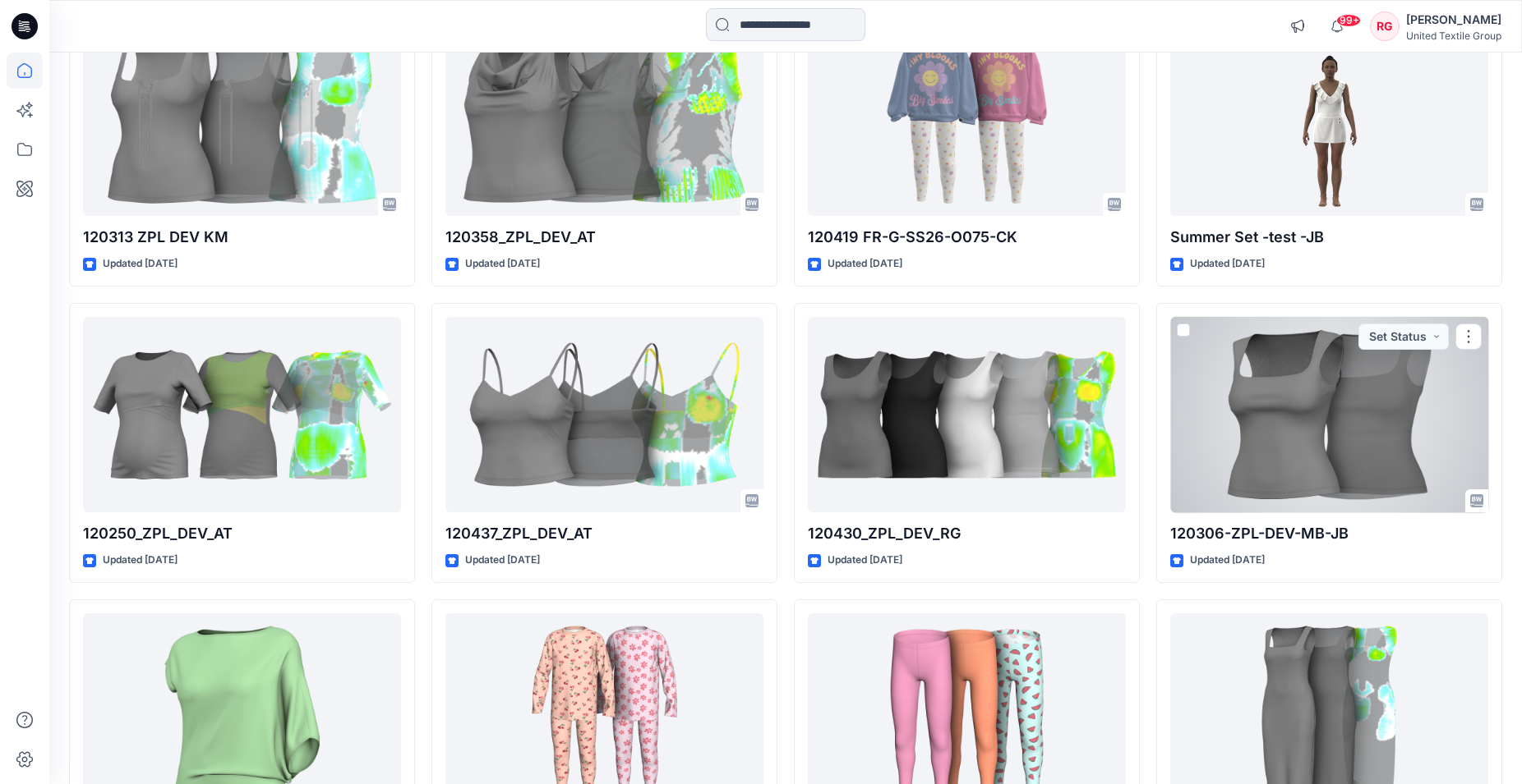
click at [1316, 400] on div at bounding box center [1329, 415] width 318 height 197
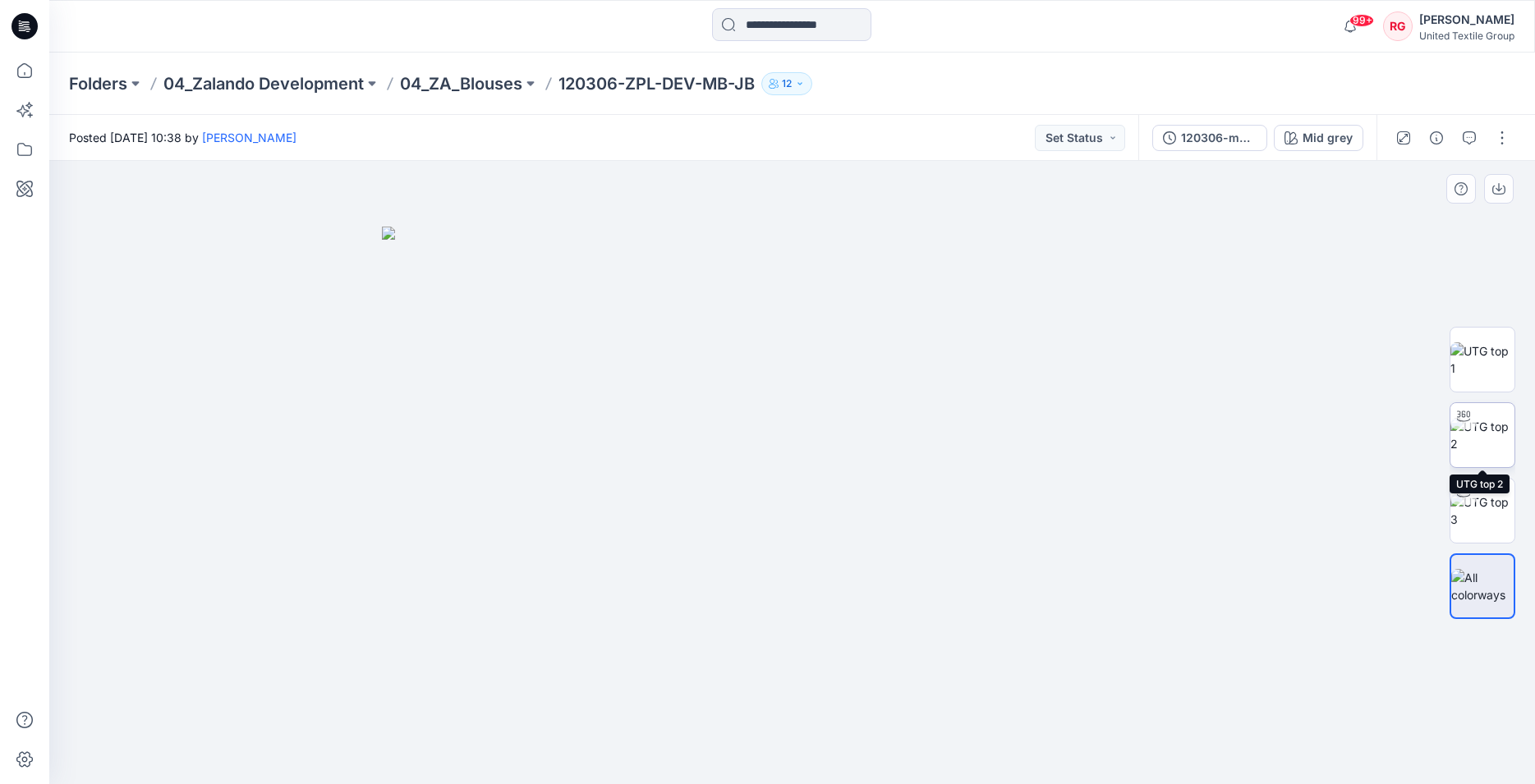
click at [1474, 422] on div at bounding box center [1463, 416] width 26 height 26
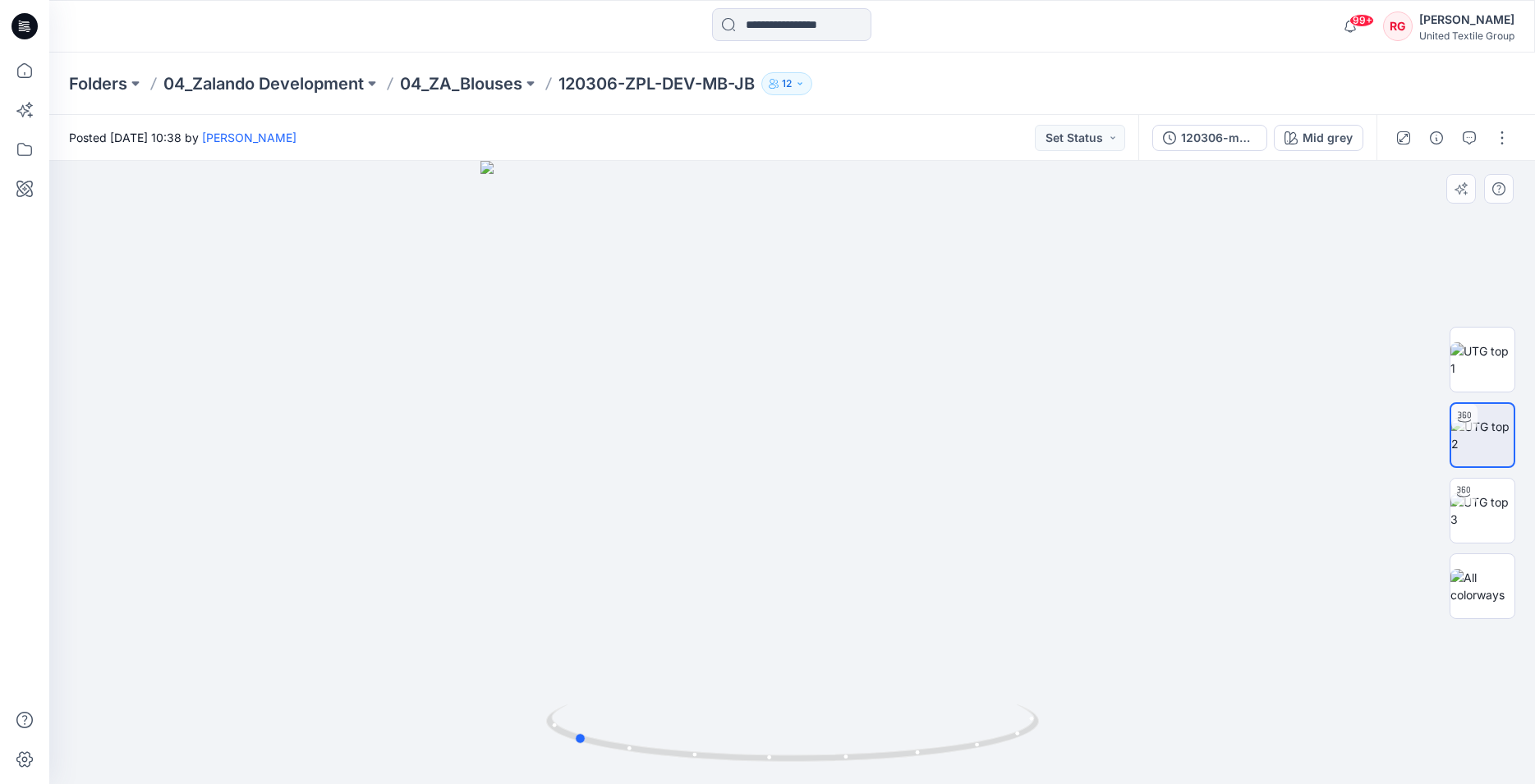
drag, startPoint x: 794, startPoint y: 755, endPoint x: 1068, endPoint y: 717, distance: 276.6
click at [1068, 717] on div at bounding box center [792, 472] width 1486 height 623
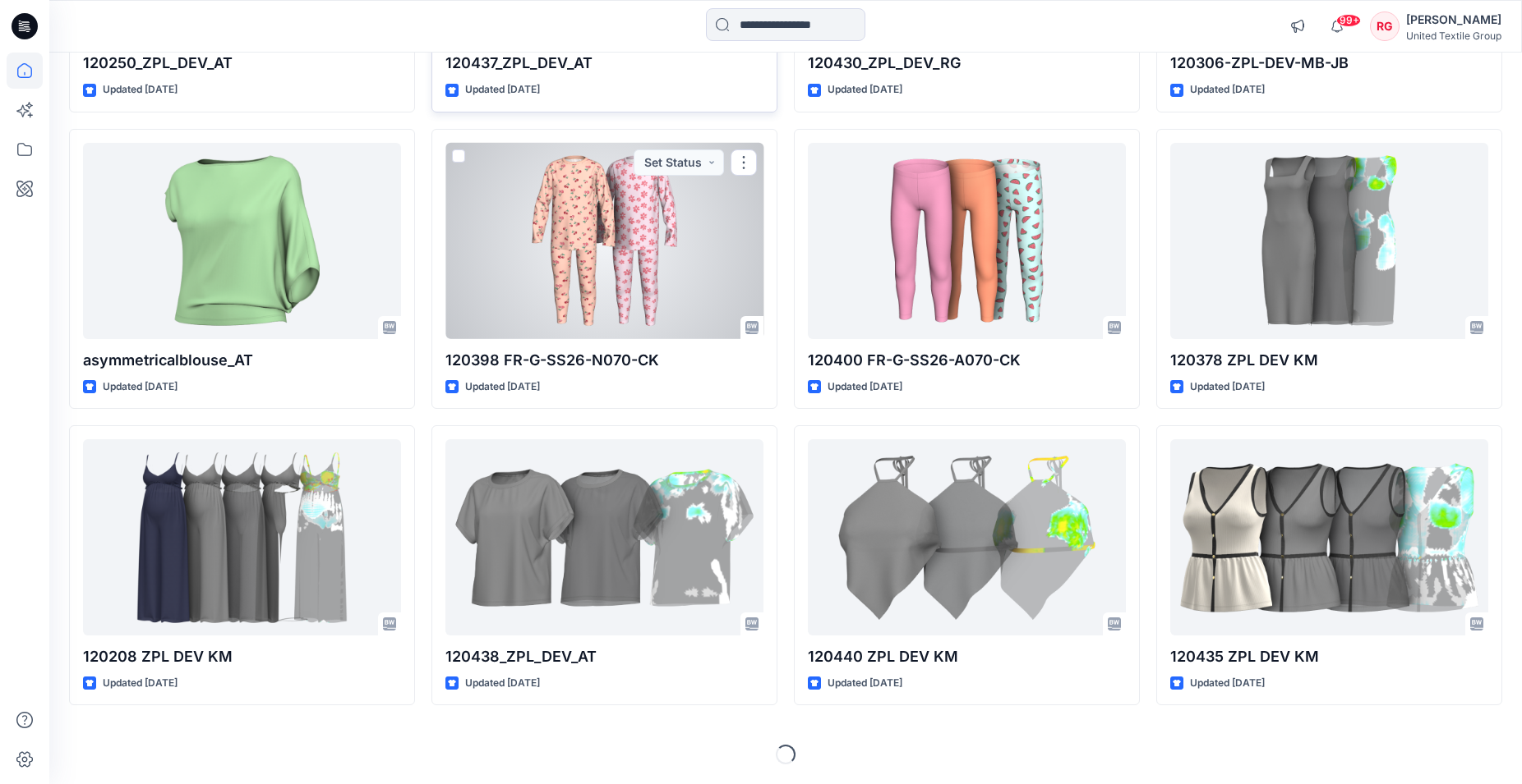
scroll to position [5320, 0]
